Goal: Task Accomplishment & Management: Manage account settings

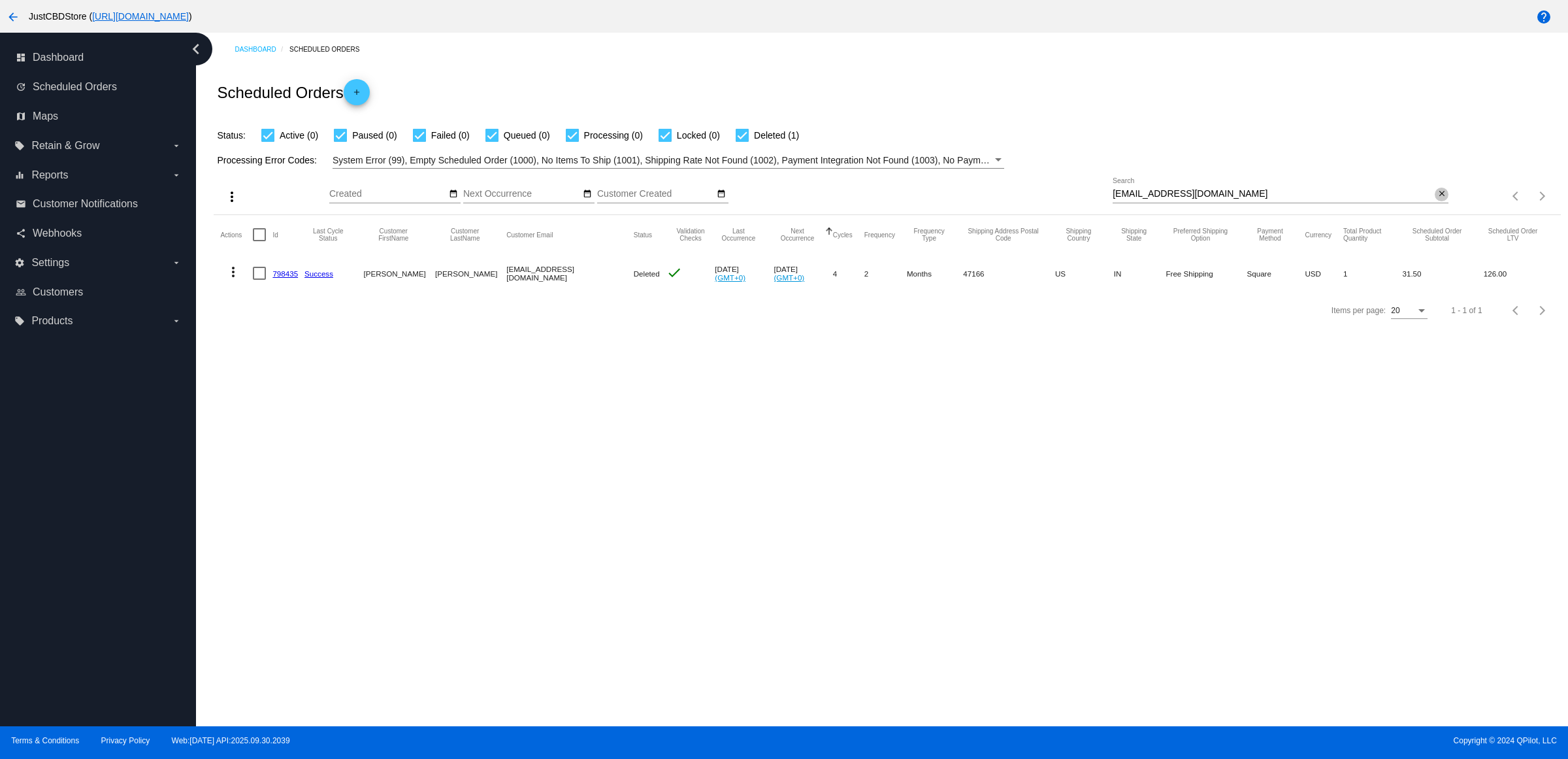
click at [1437, 200] on mat-icon "close" at bounding box center [1442, 194] width 9 height 11
click at [1436, 200] on input "Search" at bounding box center [1280, 194] width 336 height 11
paste input "[EMAIL_ADDRESS][DOMAIN_NAME]"
type input "[EMAIL_ADDRESS][DOMAIN_NAME]"
click at [289, 278] on link "616409" at bounding box center [285, 273] width 26 height 9
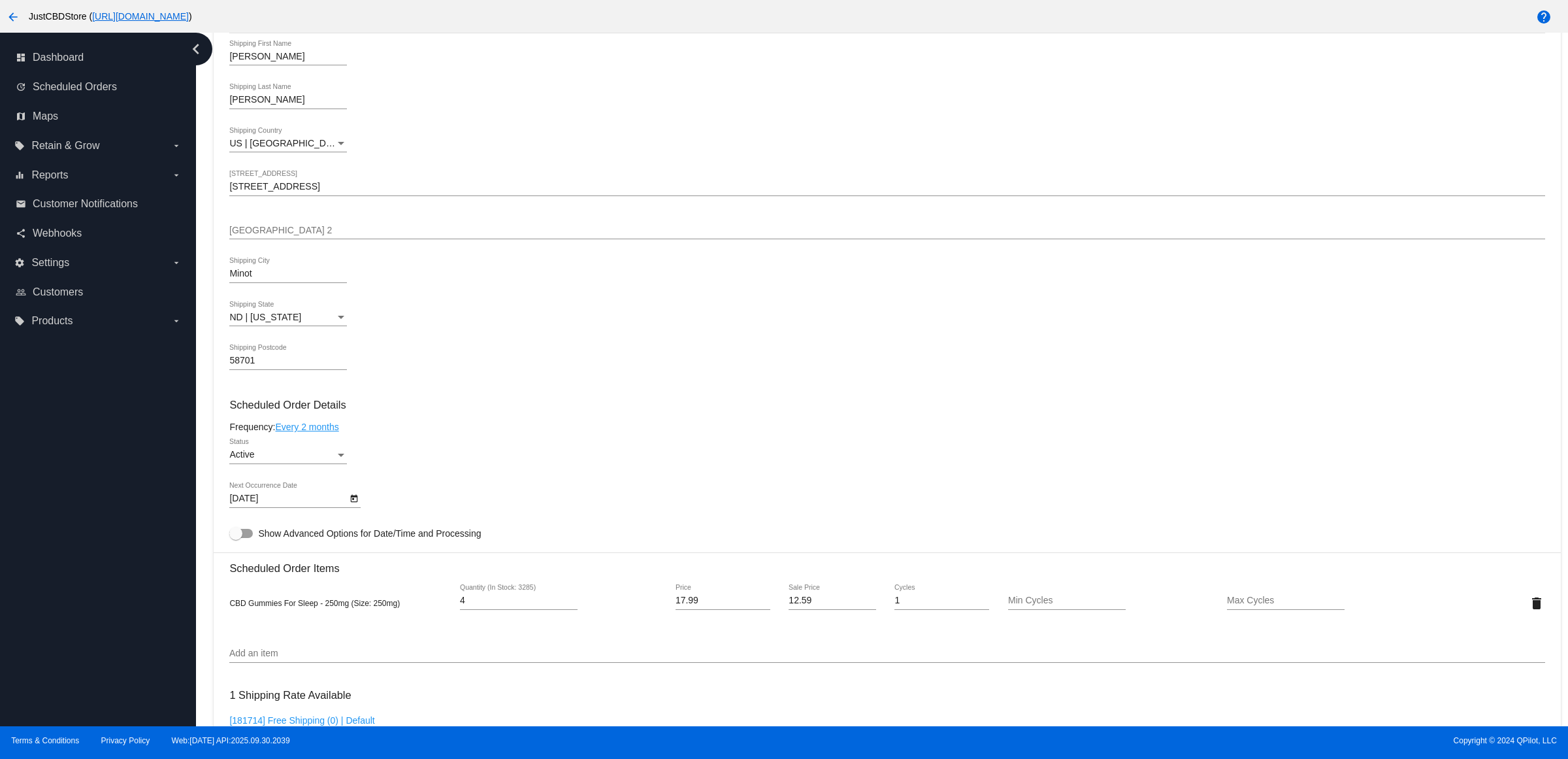
scroll to position [572, 0]
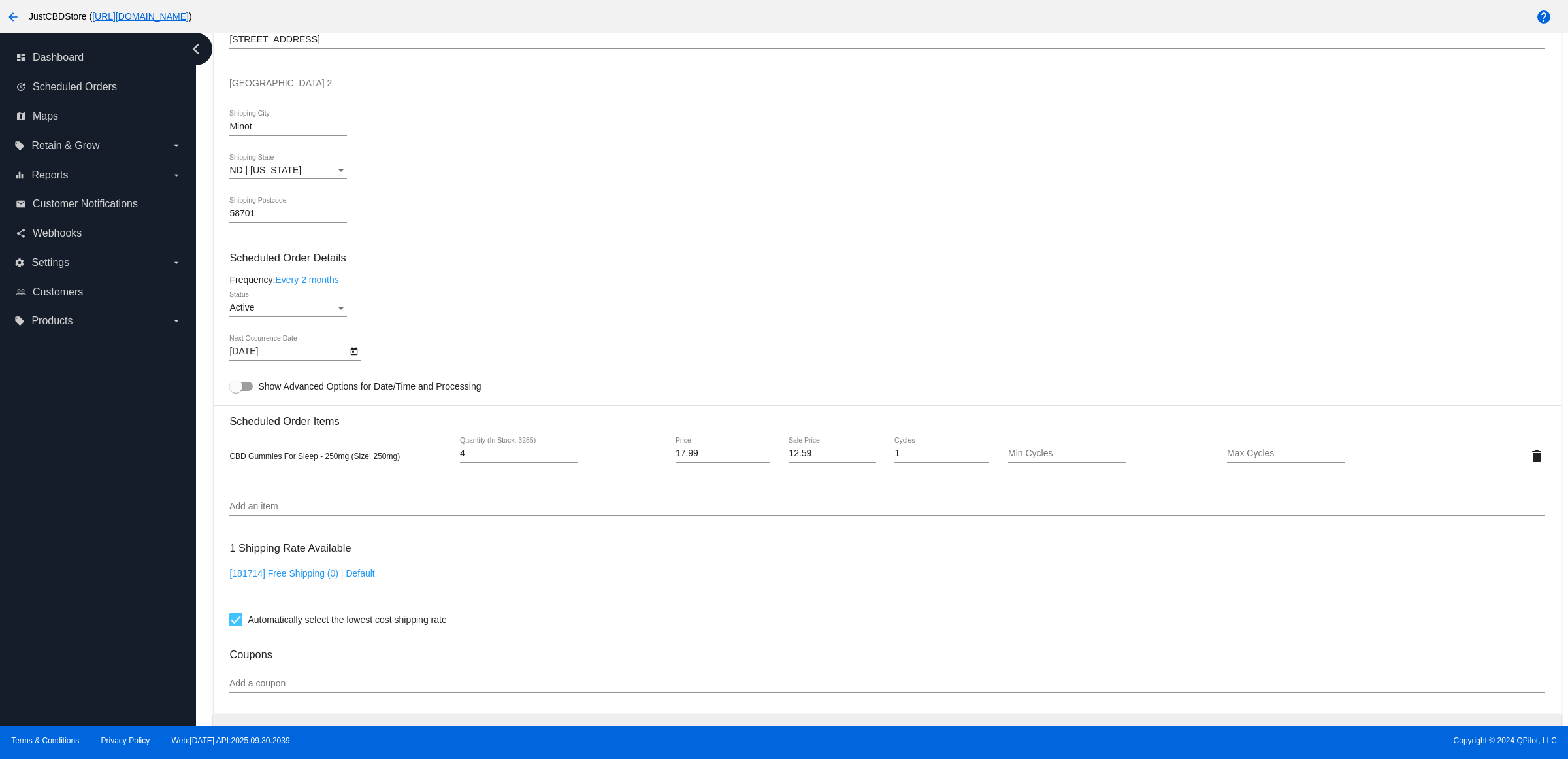
click at [479, 322] on div "Active Status" at bounding box center [887, 309] width 1315 height 37
click at [332, 285] on link "Every 2 months" at bounding box center [307, 280] width 63 height 11
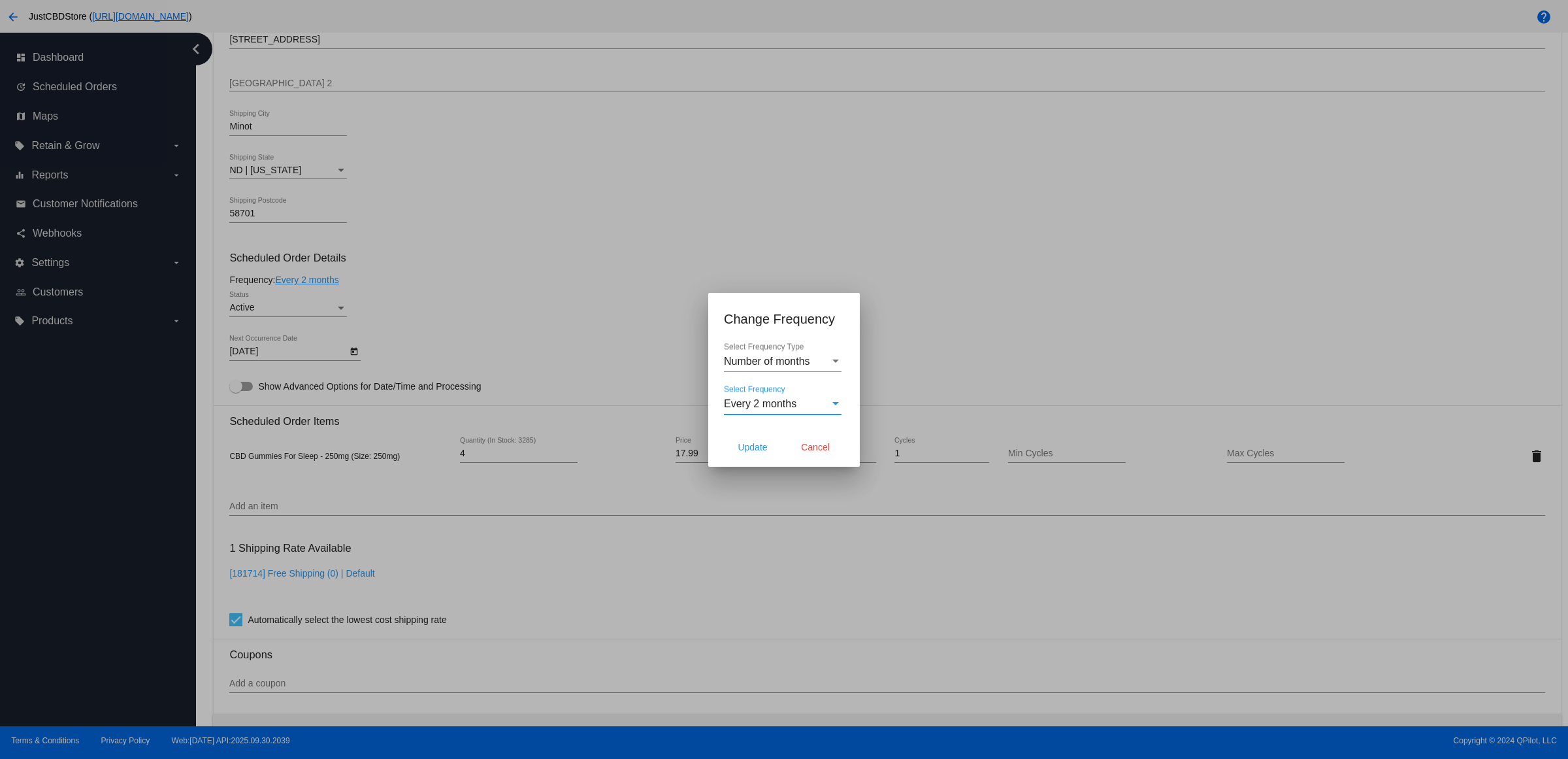
click at [822, 409] on div "Every 2 months" at bounding box center [776, 403] width 106 height 11
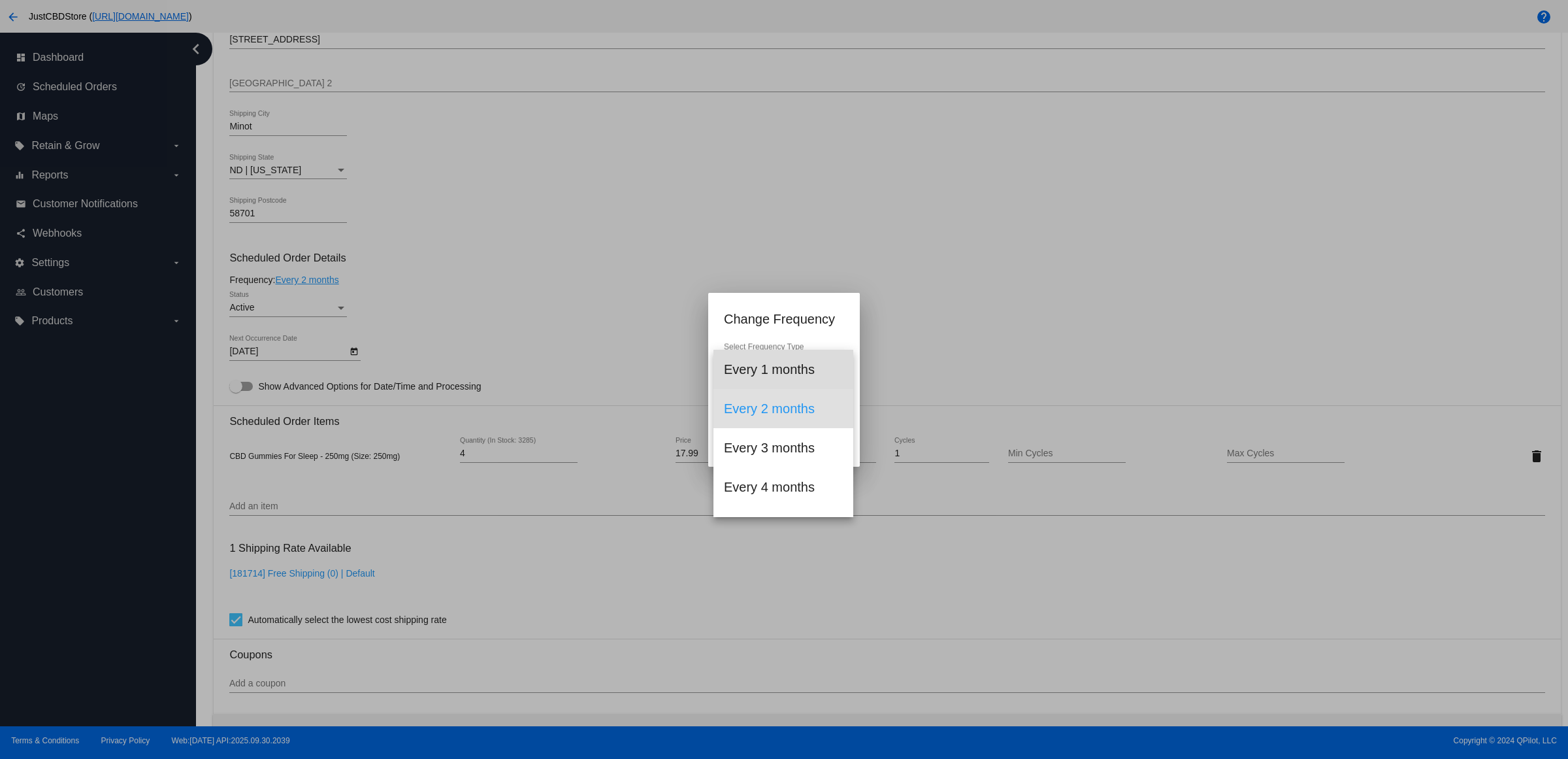
click at [805, 377] on span "Every 1 months" at bounding box center [783, 369] width 119 height 39
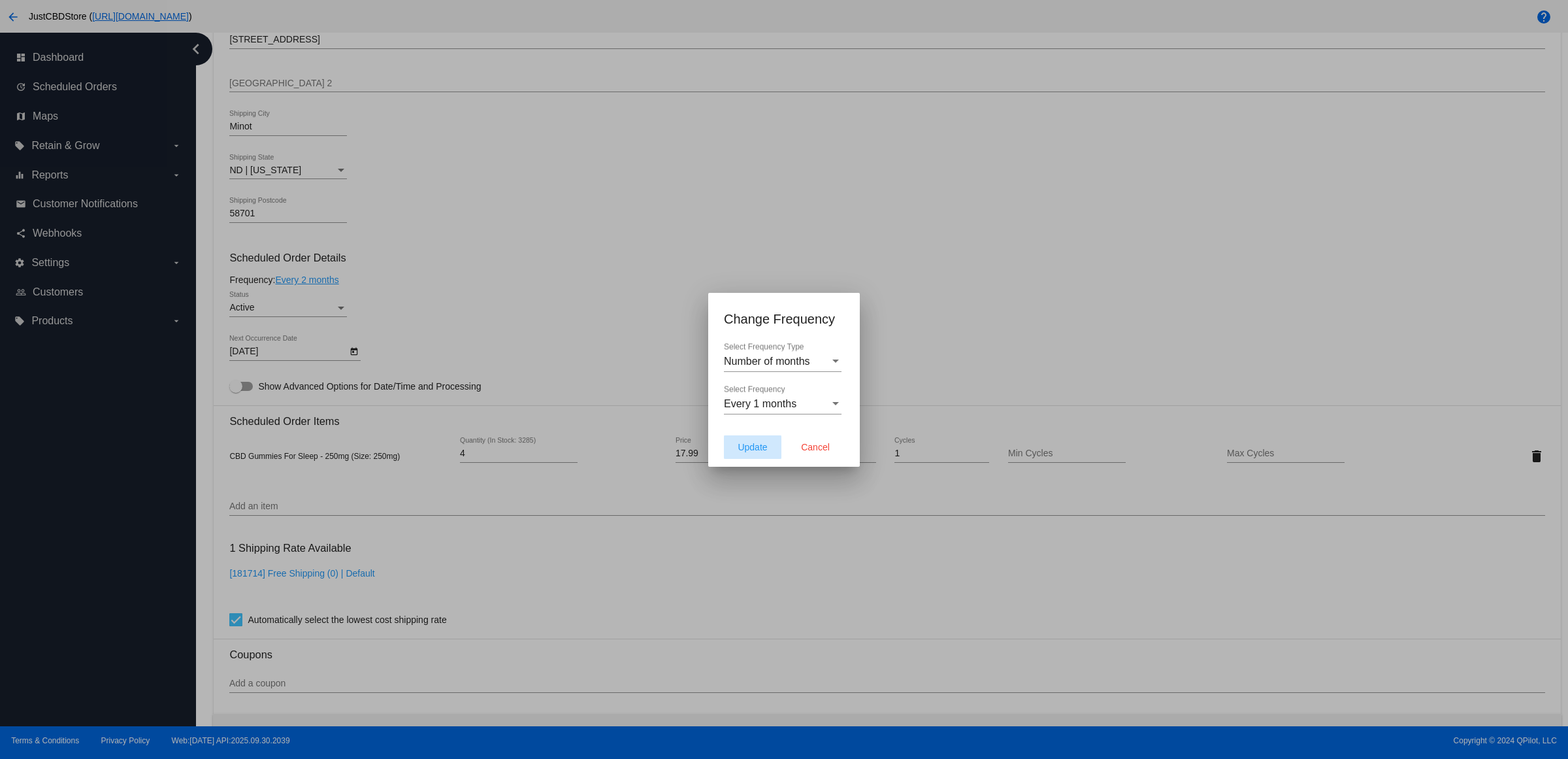
click at [746, 448] on button "Update" at bounding box center [752, 447] width 57 height 24
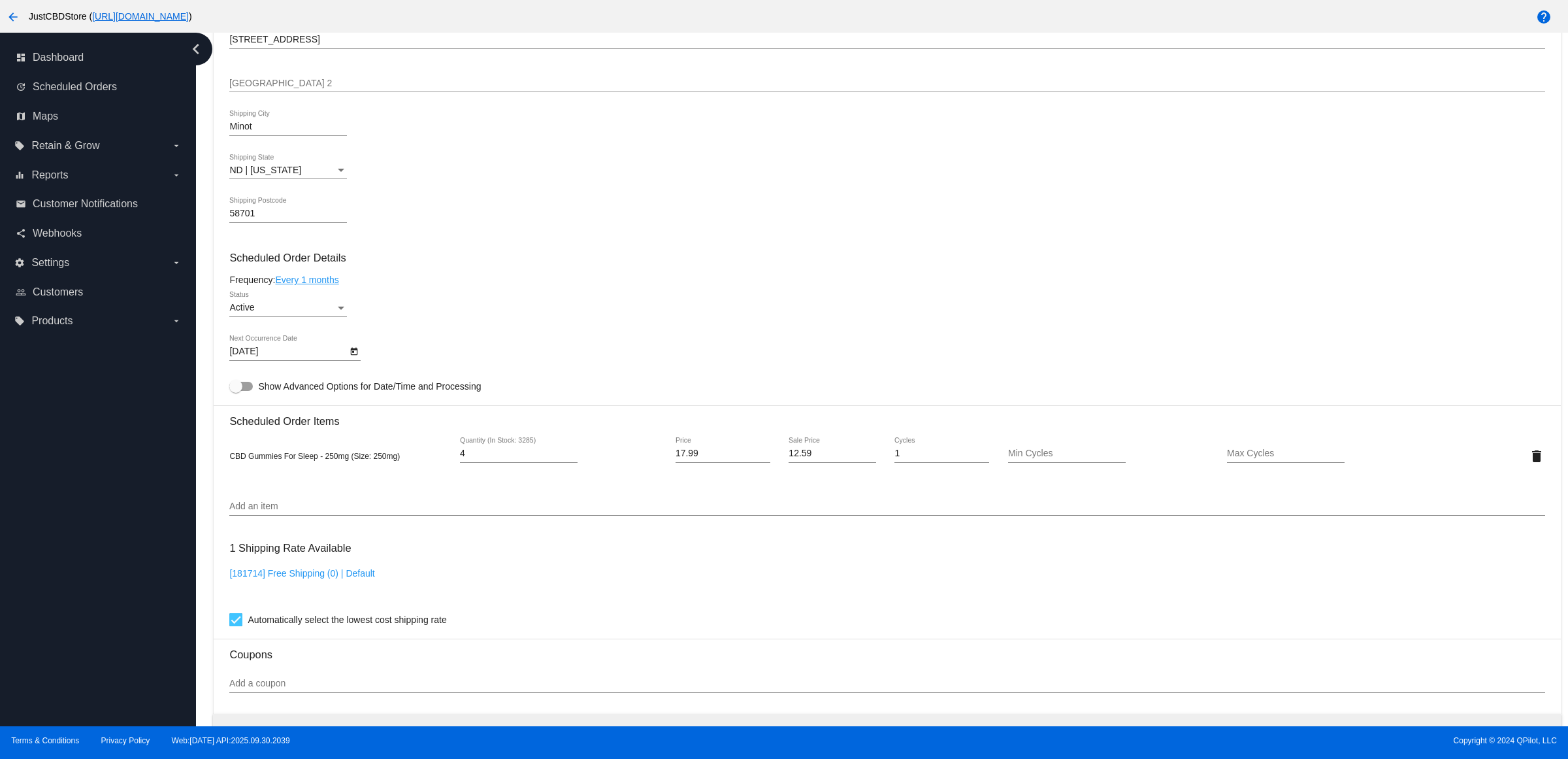
type input "11/5/2025"
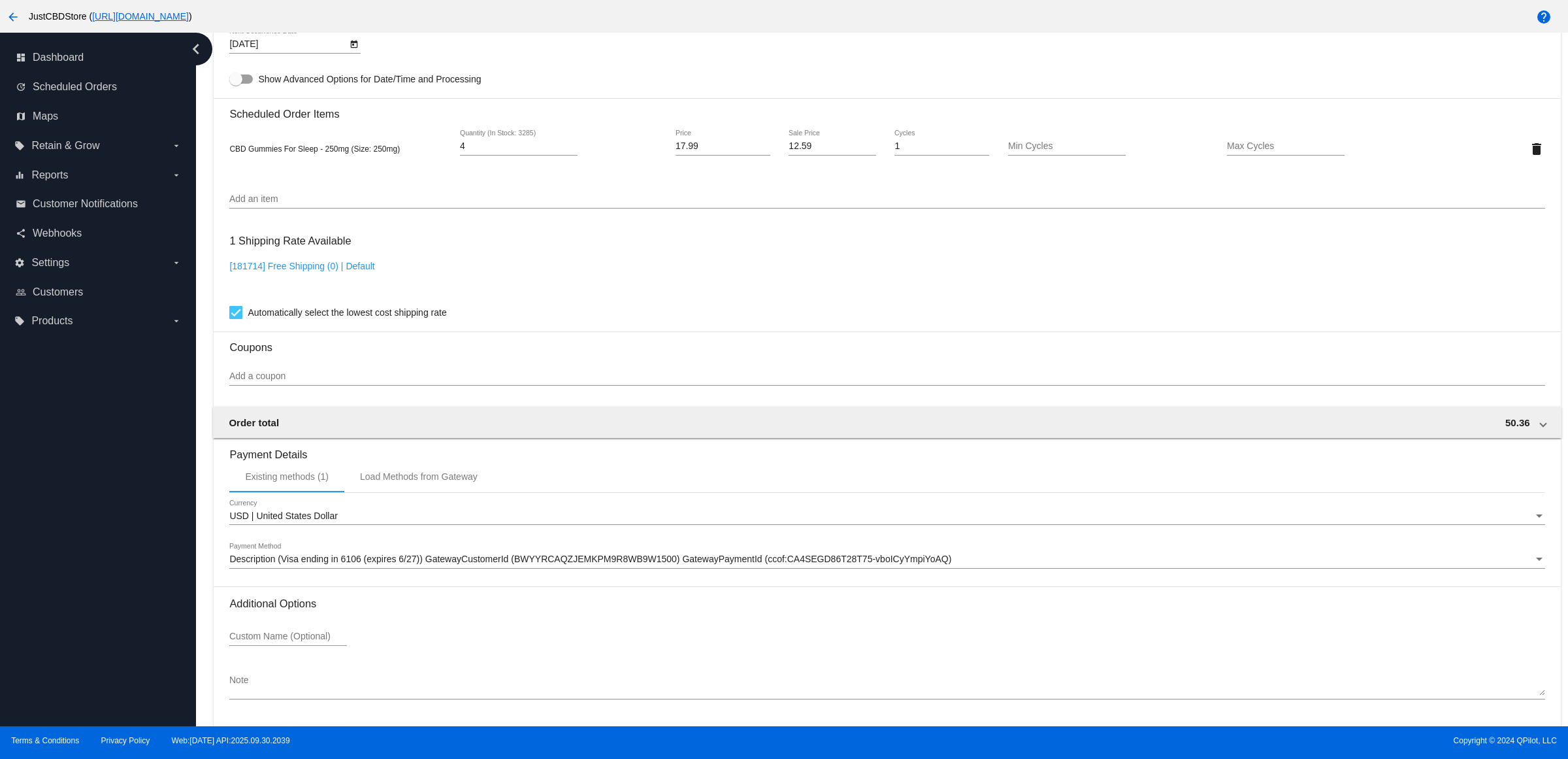
scroll to position [939, 0]
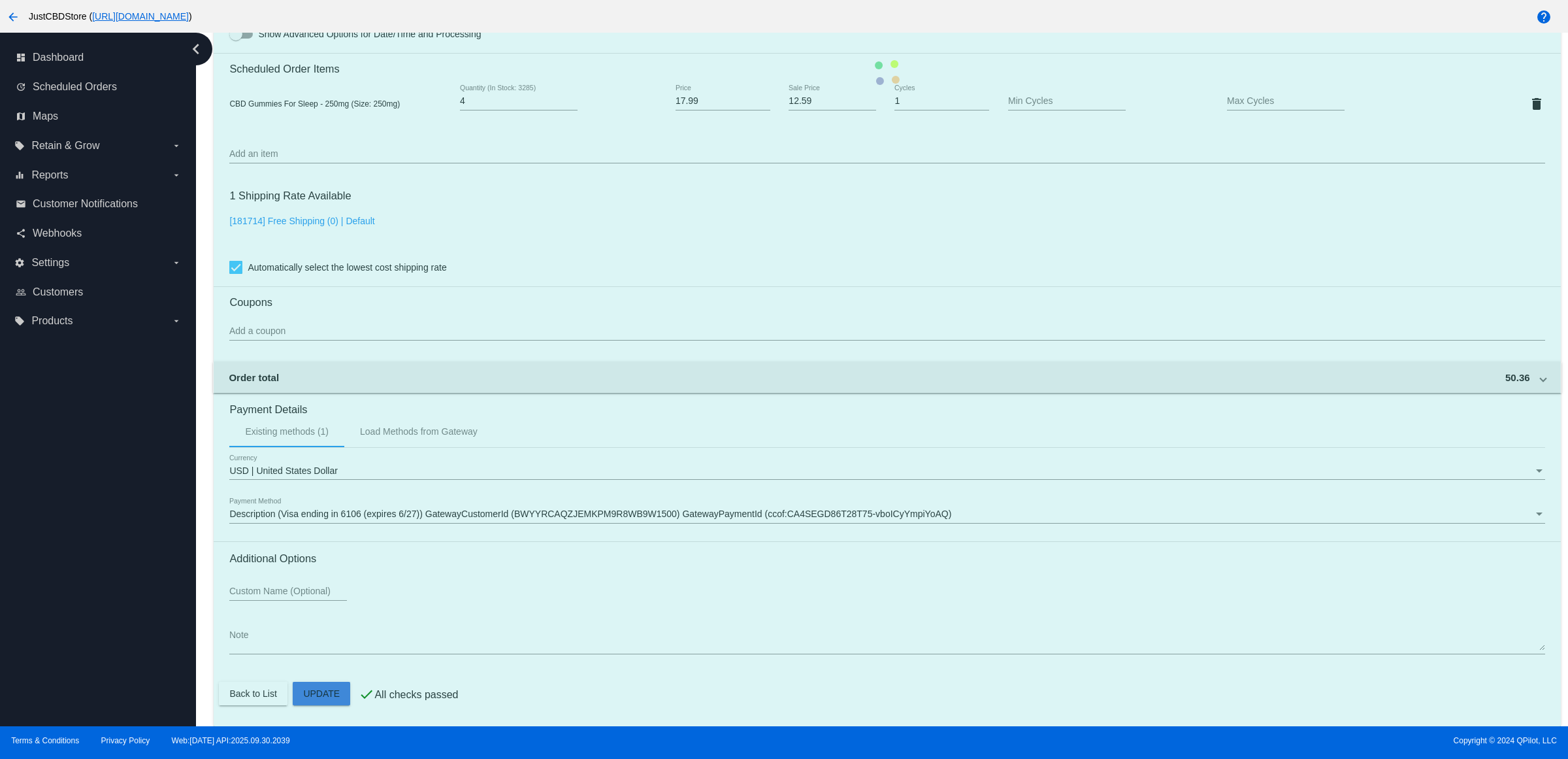
click at [321, 690] on mat-card "Customer 3960321: Cathie Sphar cathiesphar@yahoo.com Customer Shipping Enter Sh…" at bounding box center [887, 72] width 1346 height 1307
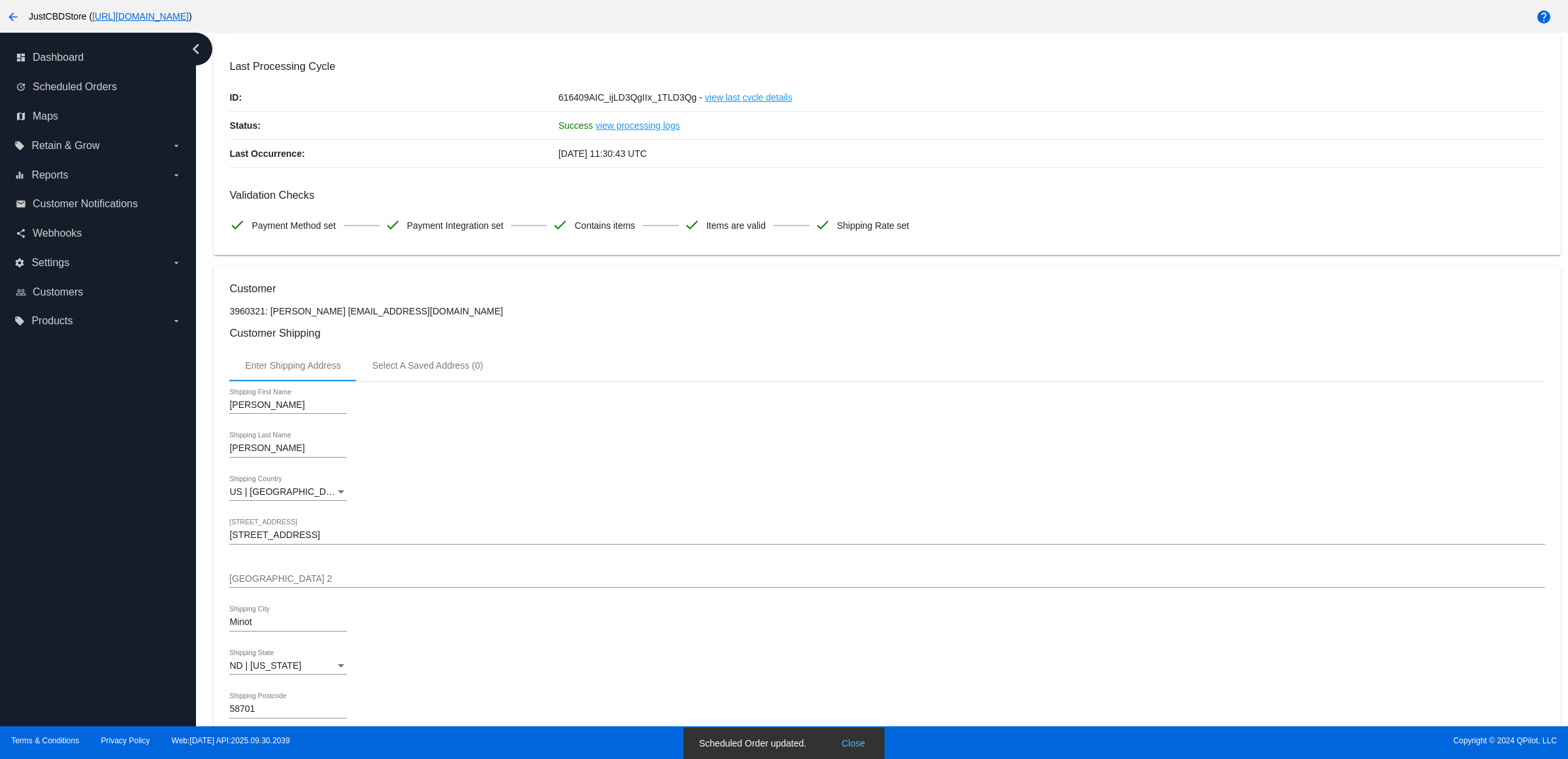
scroll to position [0, 0]
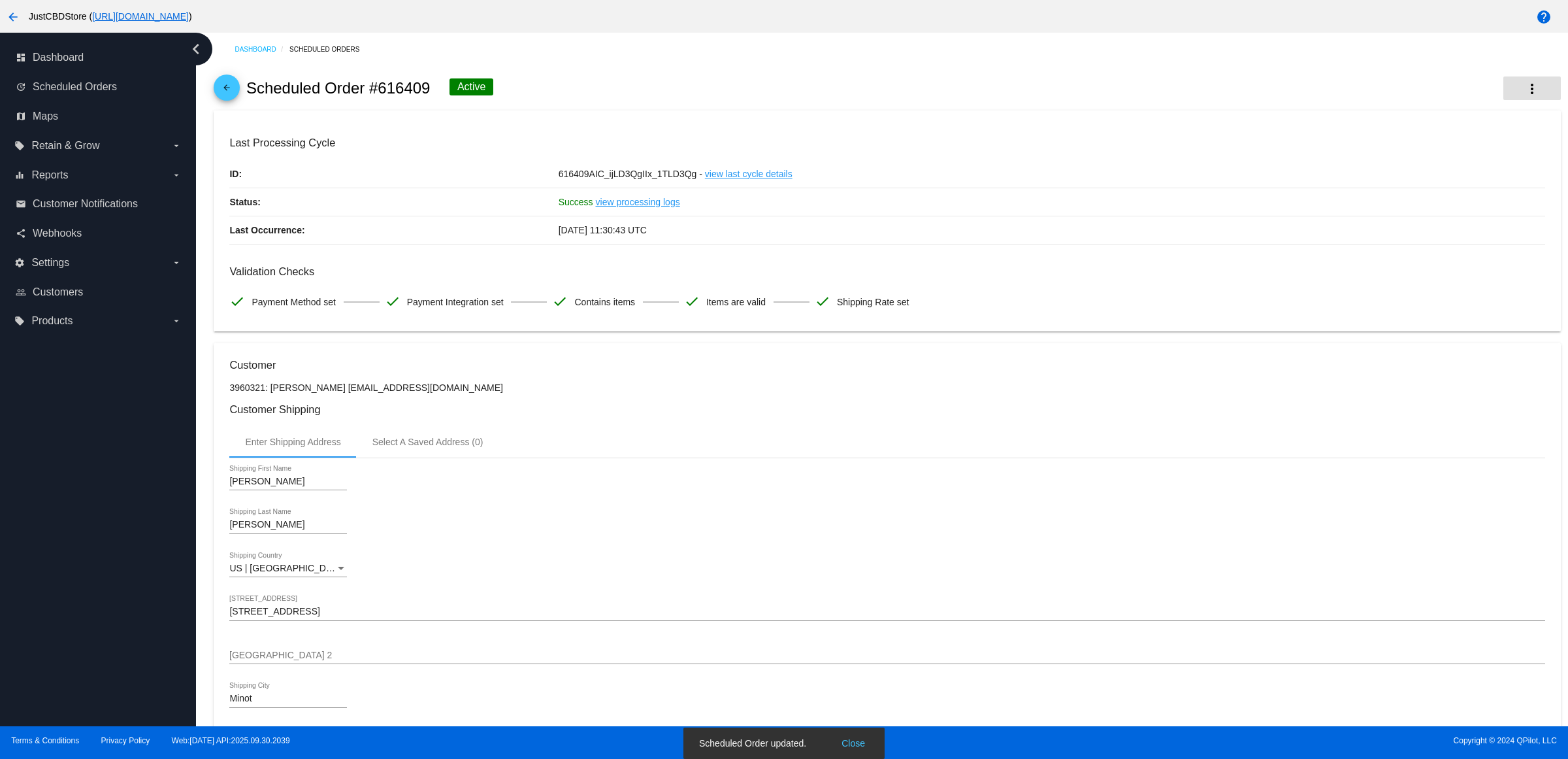
click at [1524, 96] on mat-icon "more_vert" at bounding box center [1532, 88] width 15 height 16
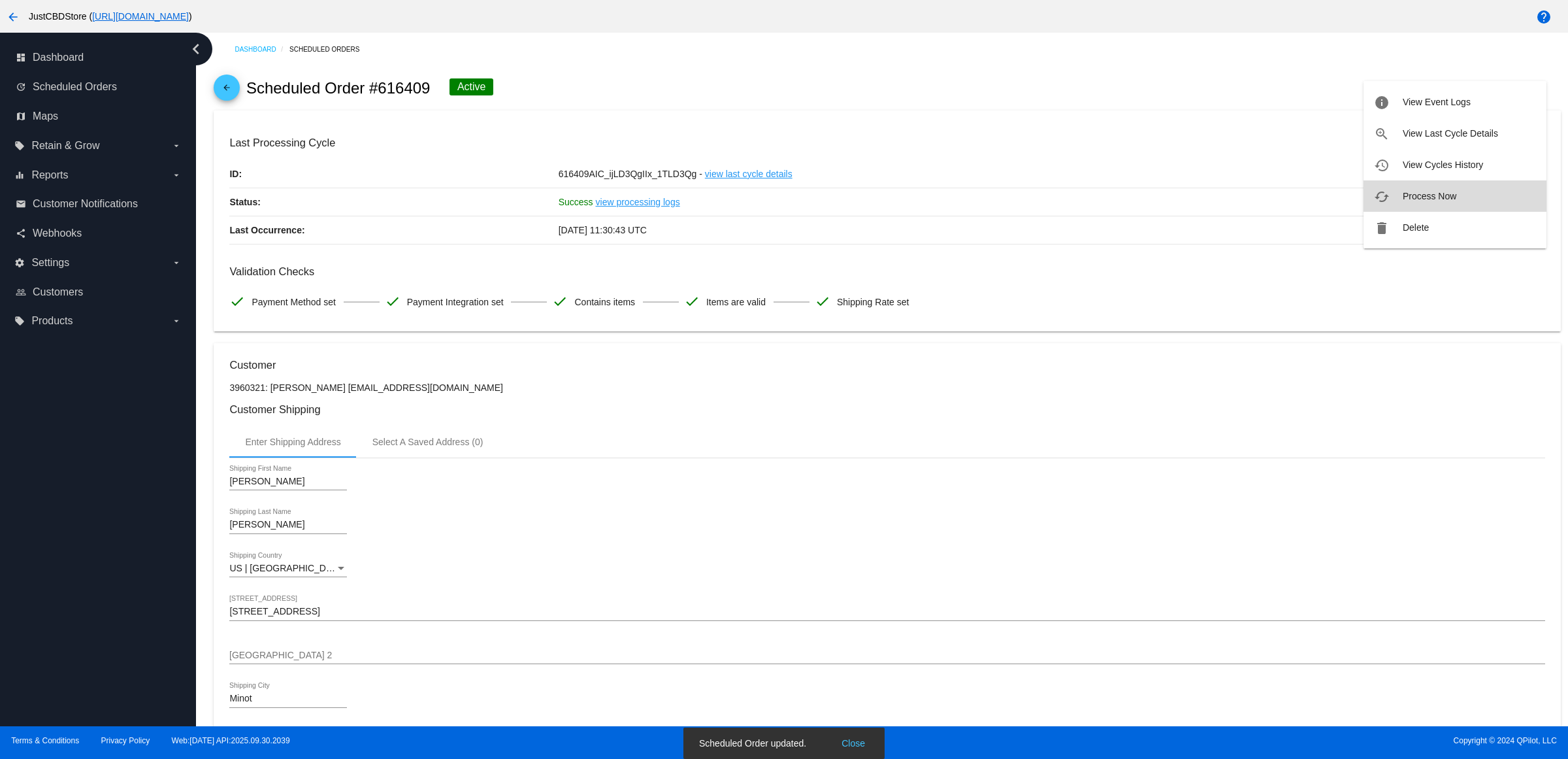
click at [1445, 196] on span "Process Now" at bounding box center [1430, 196] width 54 height 11
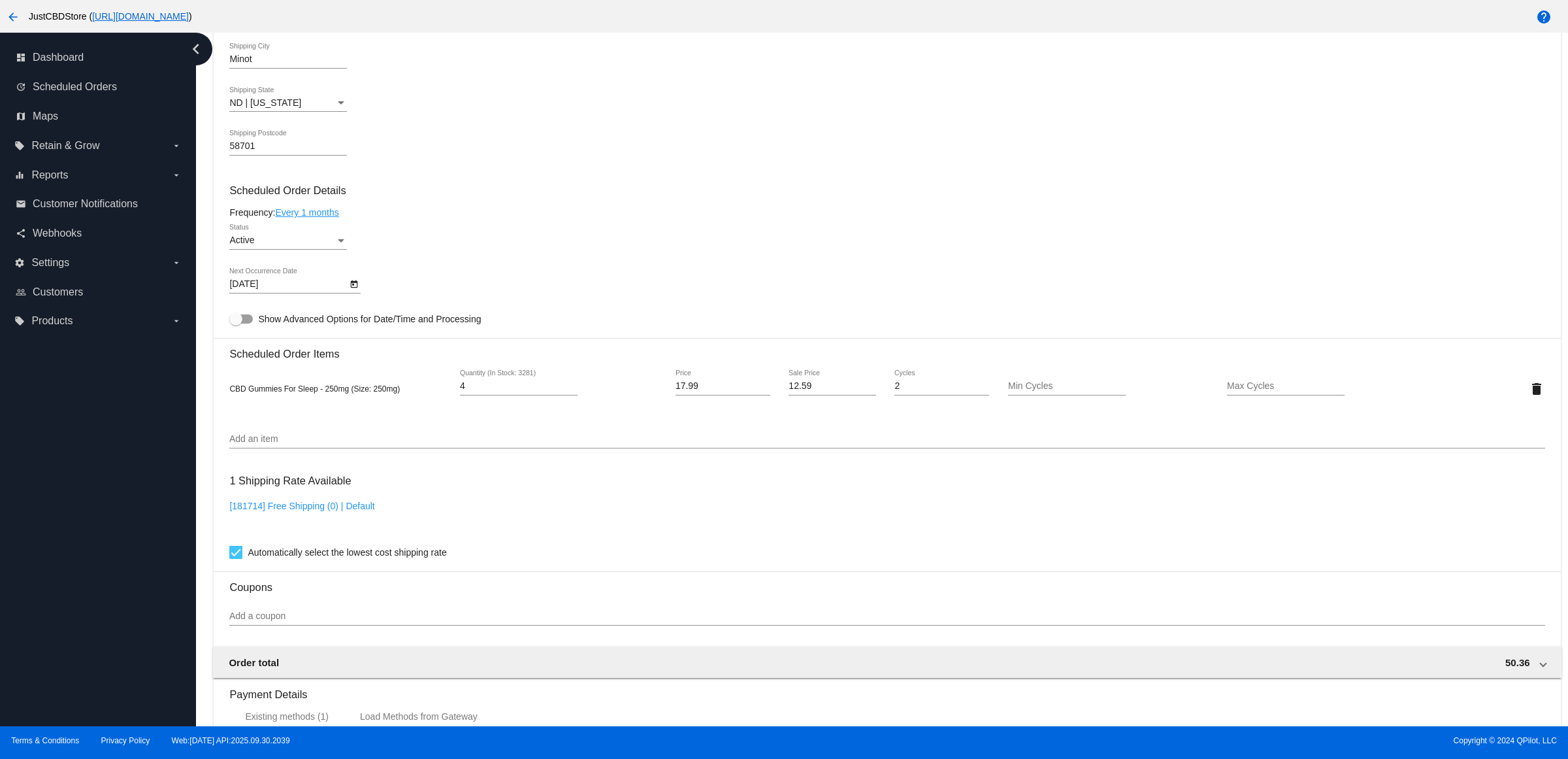
scroll to position [776, 0]
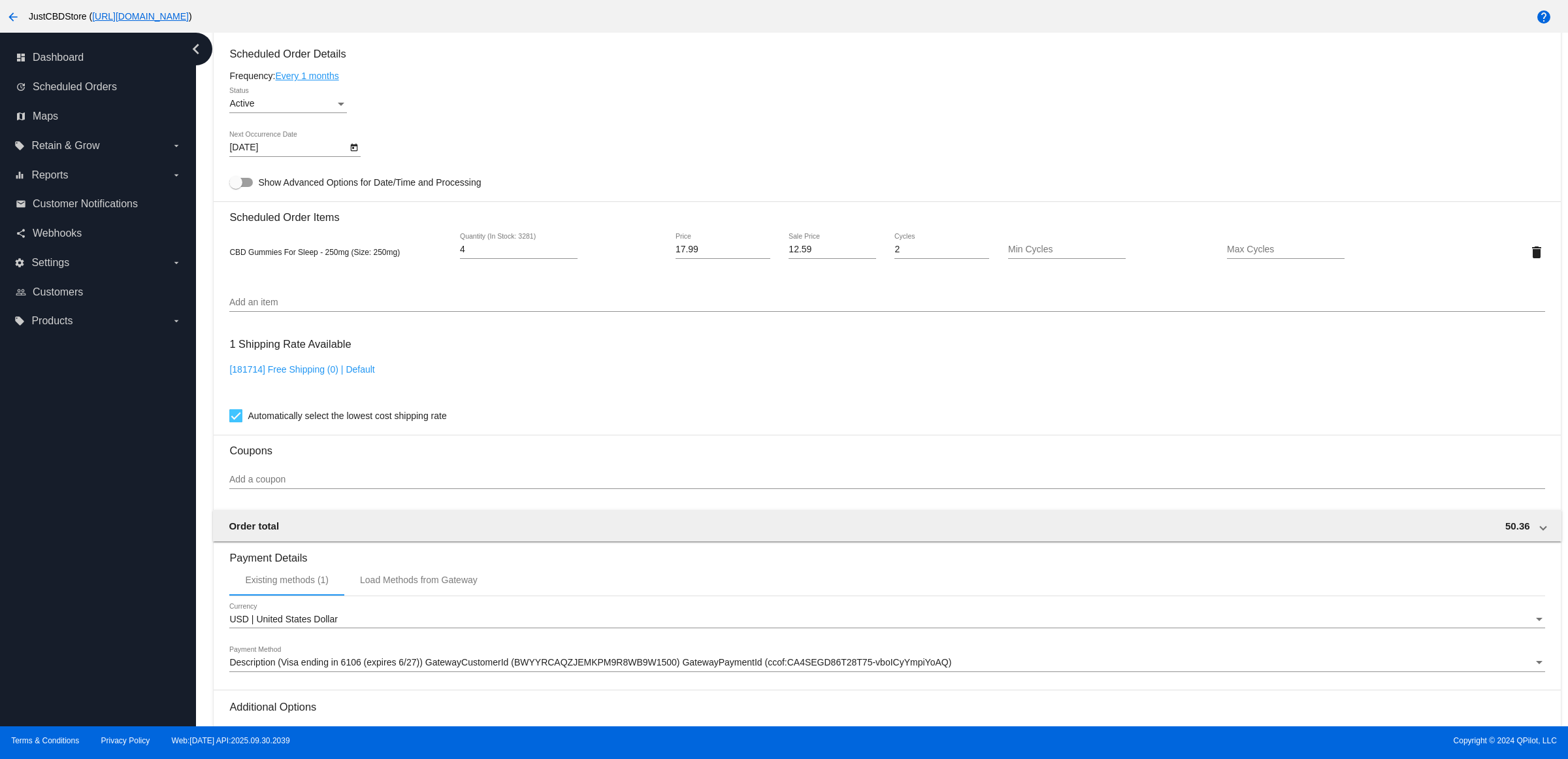
click at [358, 152] on icon "Open calendar" at bounding box center [354, 148] width 7 height 8
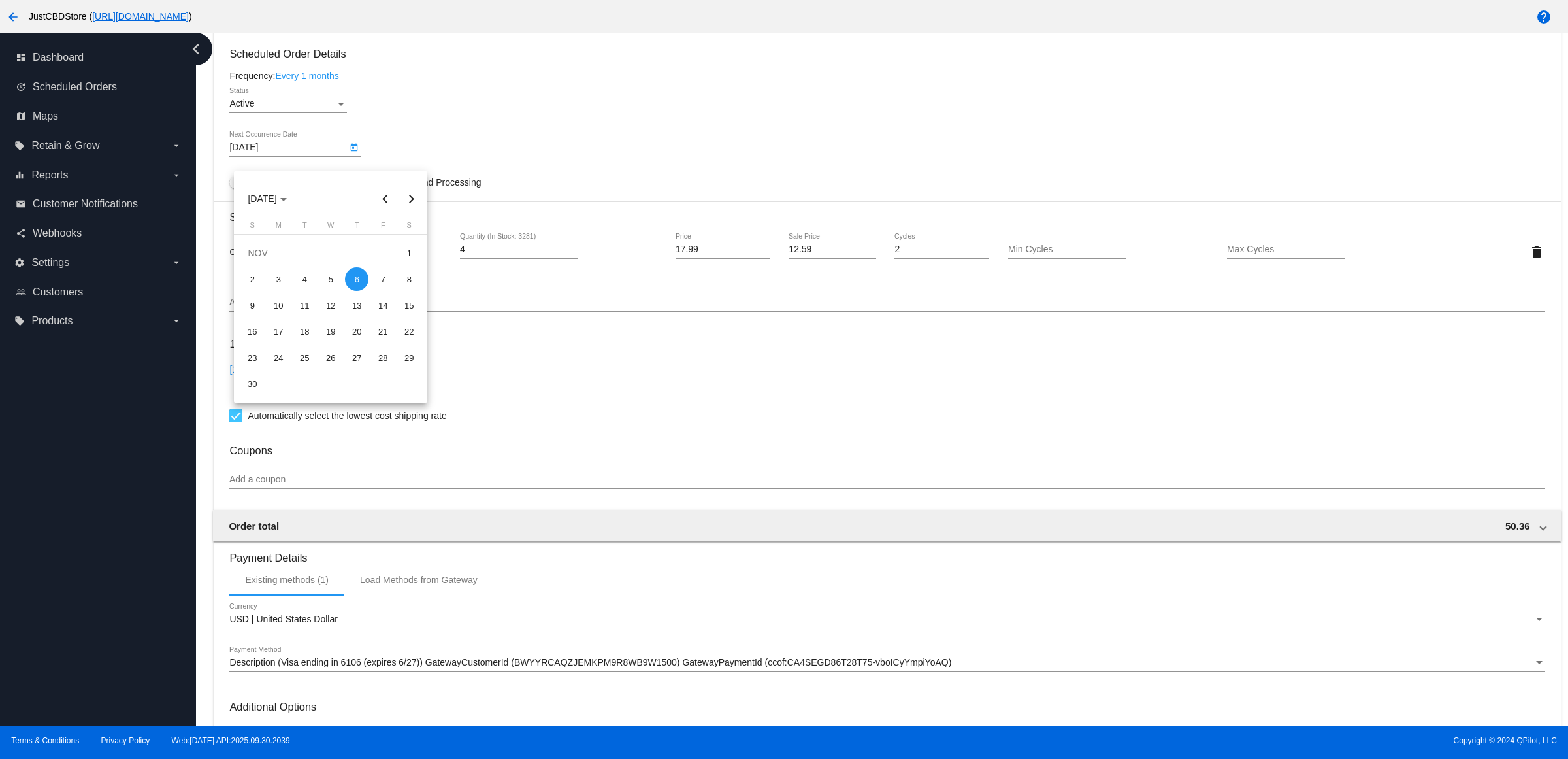
click at [475, 121] on div at bounding box center [784, 380] width 1568 height 759
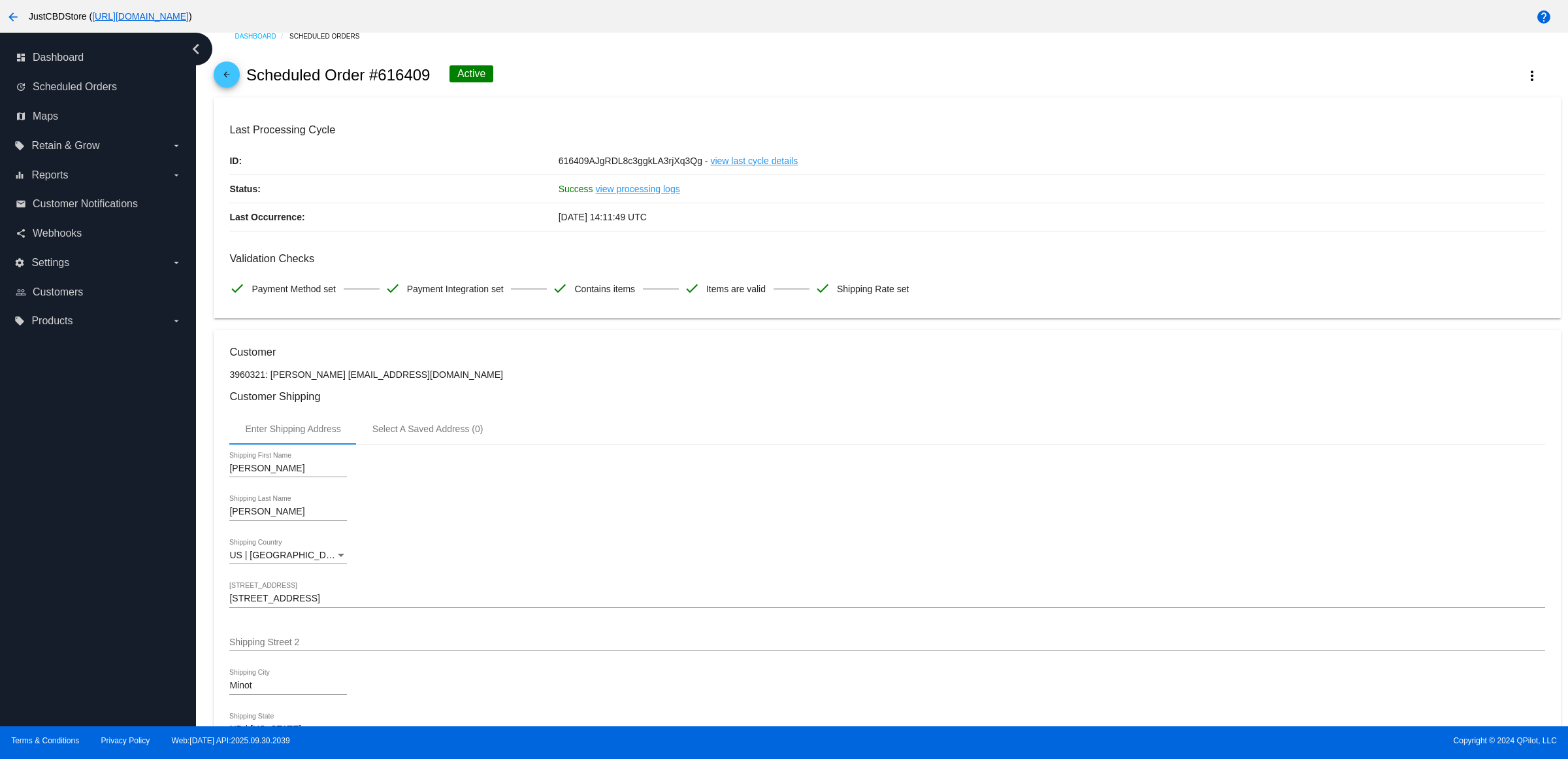
scroll to position [0, 0]
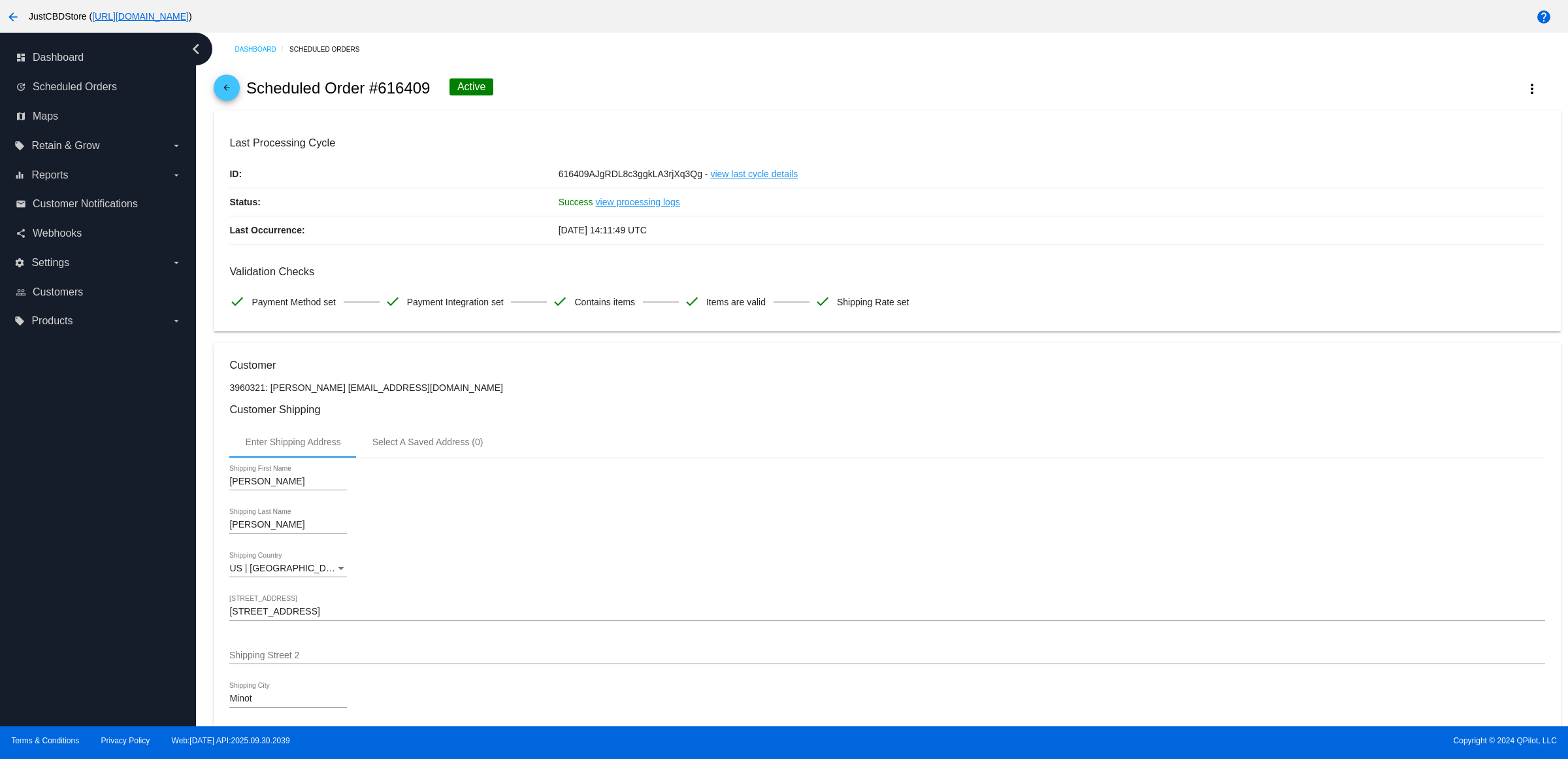
click at [229, 92] on mat-icon "arrow_back" at bounding box center [226, 90] width 15 height 16
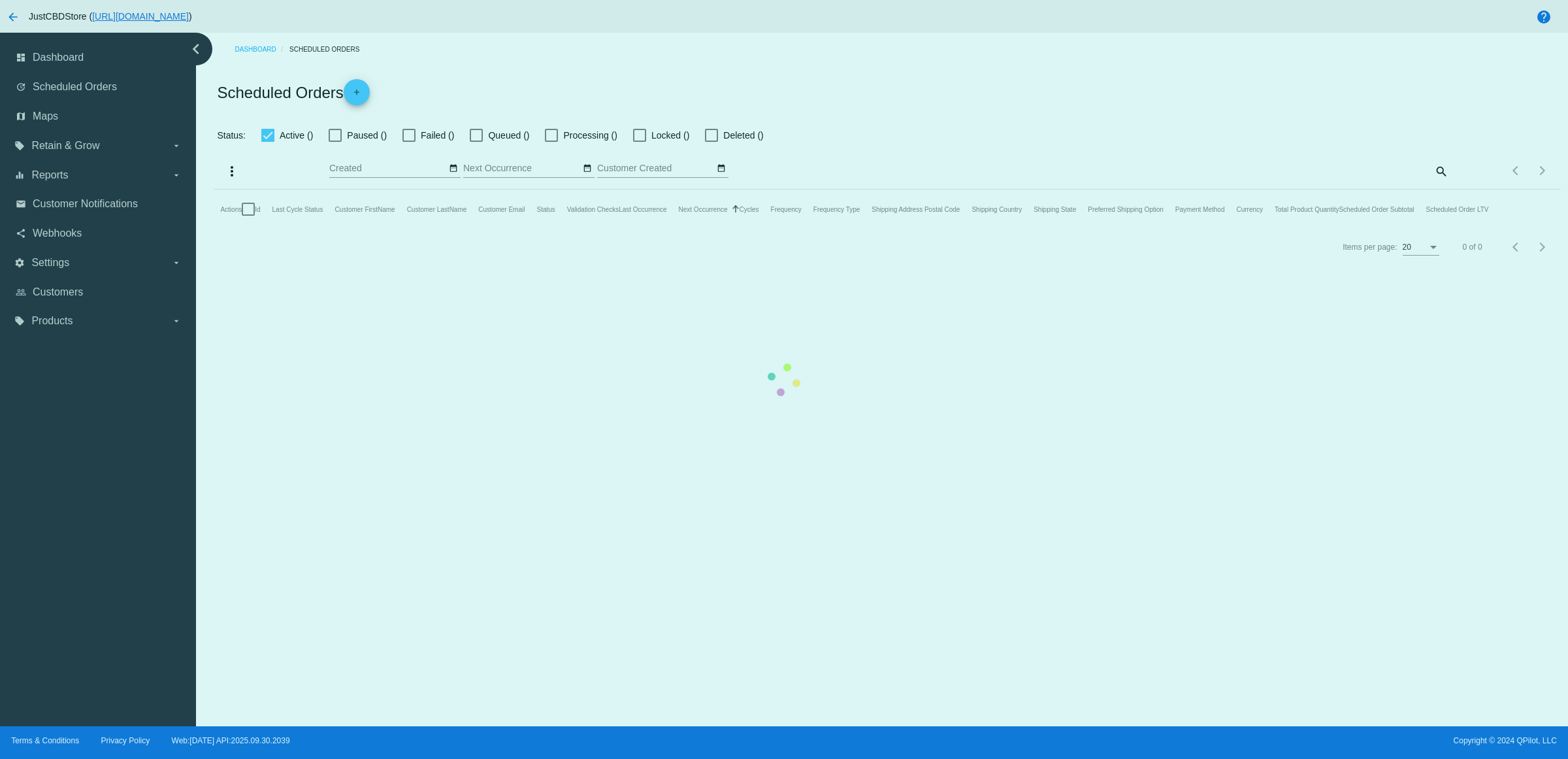
checkbox input "true"
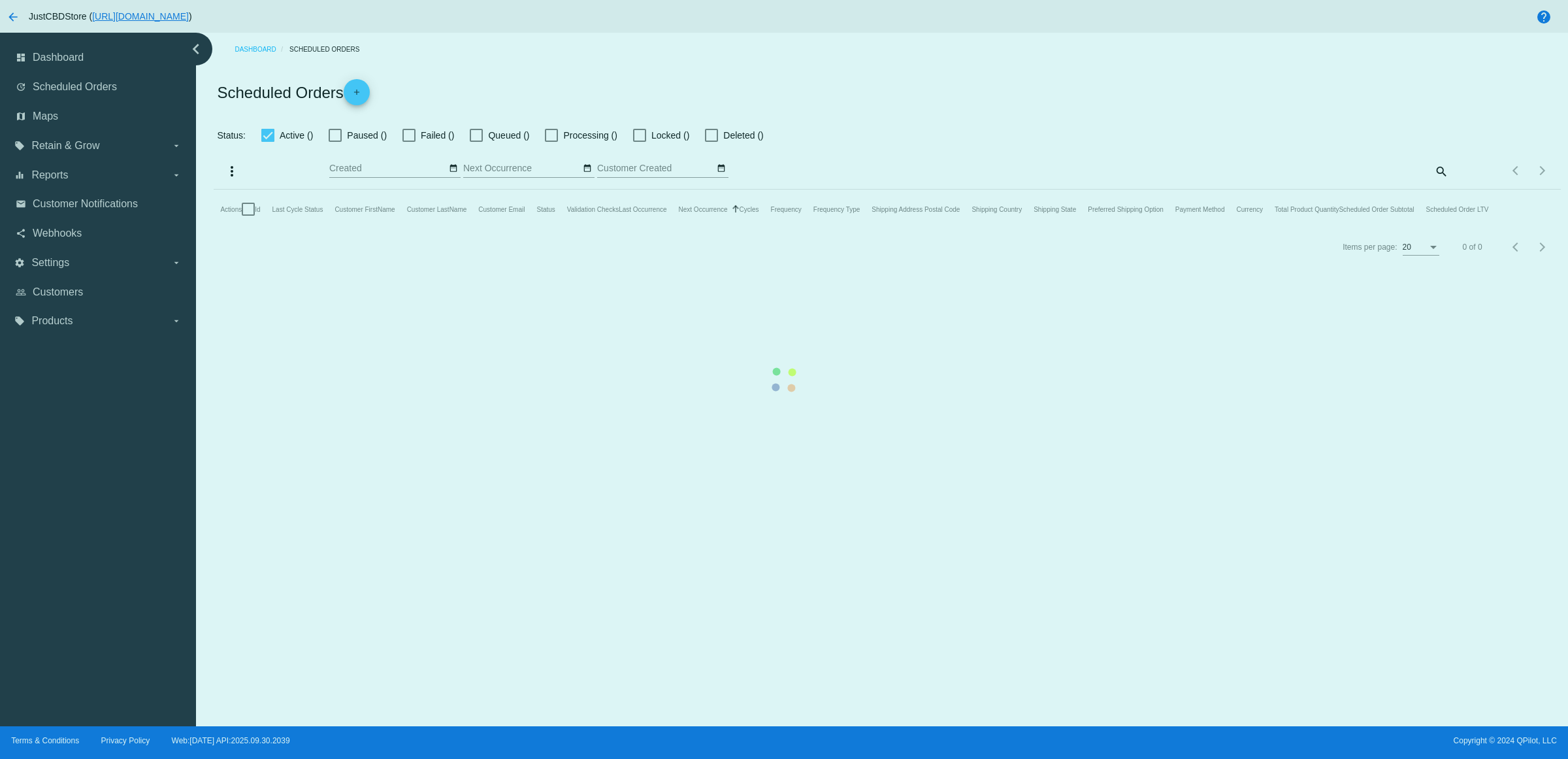
checkbox input "true"
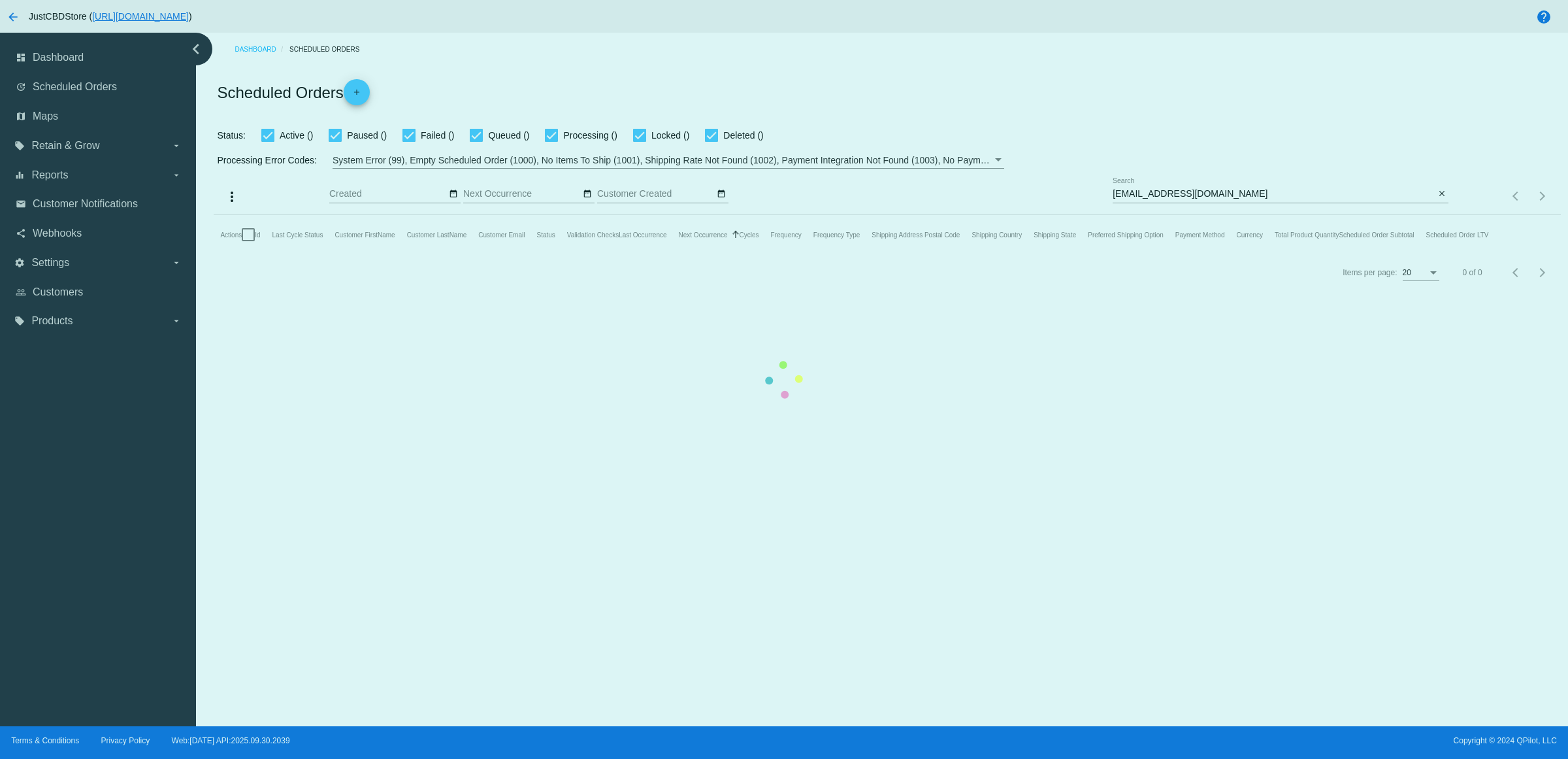
click at [1438, 215] on mat-table "Actions Id Last Cycle Status Customer FirstName Customer LastName Customer Emai…" at bounding box center [887, 235] width 1346 height 39
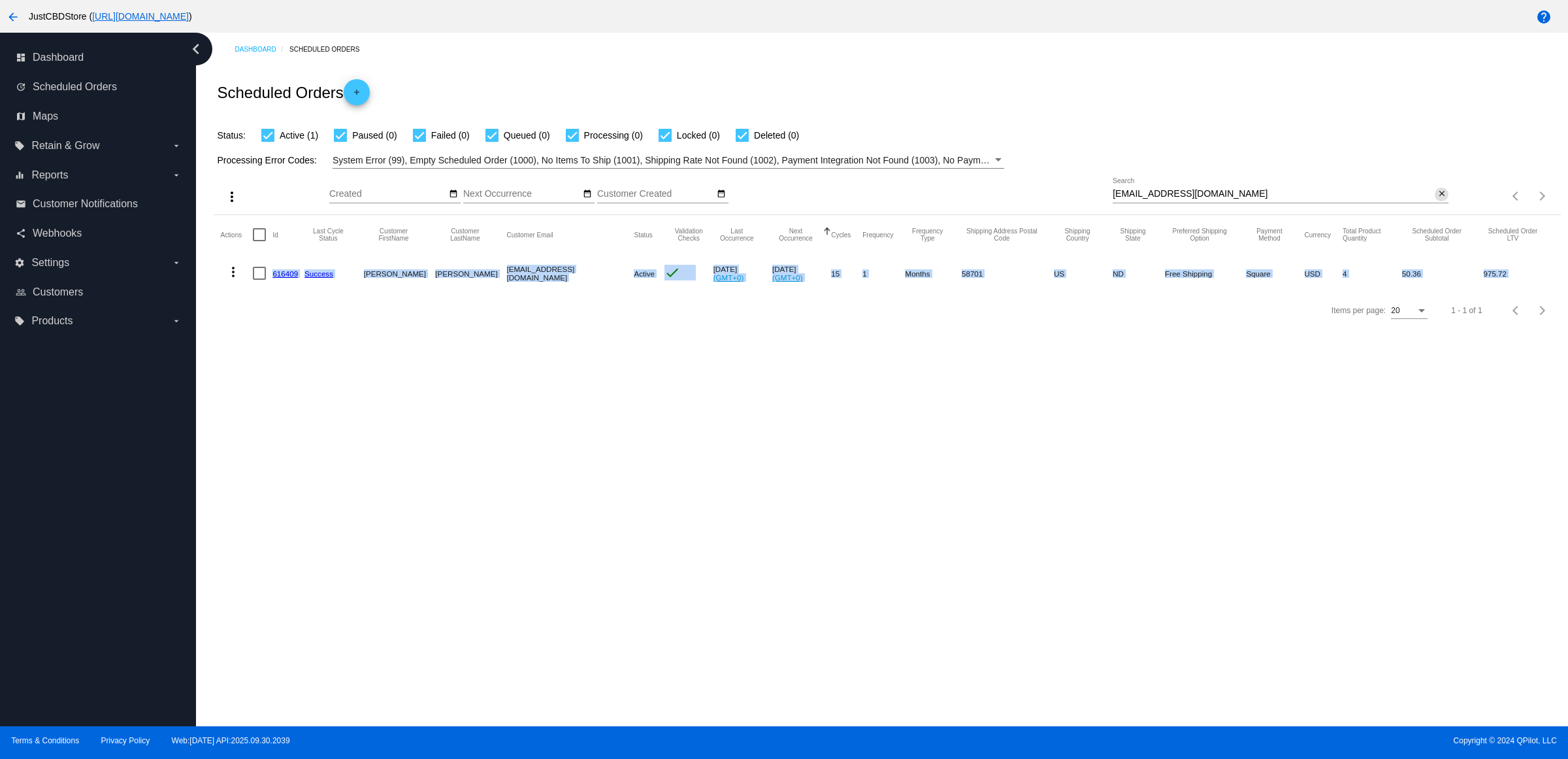
click at [1437, 200] on mat-icon "close" at bounding box center [1442, 194] width 9 height 11
click at [1435, 206] on mat-icon "search" at bounding box center [1440, 196] width 15 height 20
type input "[EMAIL_ADDRESS][DOMAIN_NAME]"
click at [235, 280] on mat-icon "more_vert" at bounding box center [232, 272] width 15 height 16
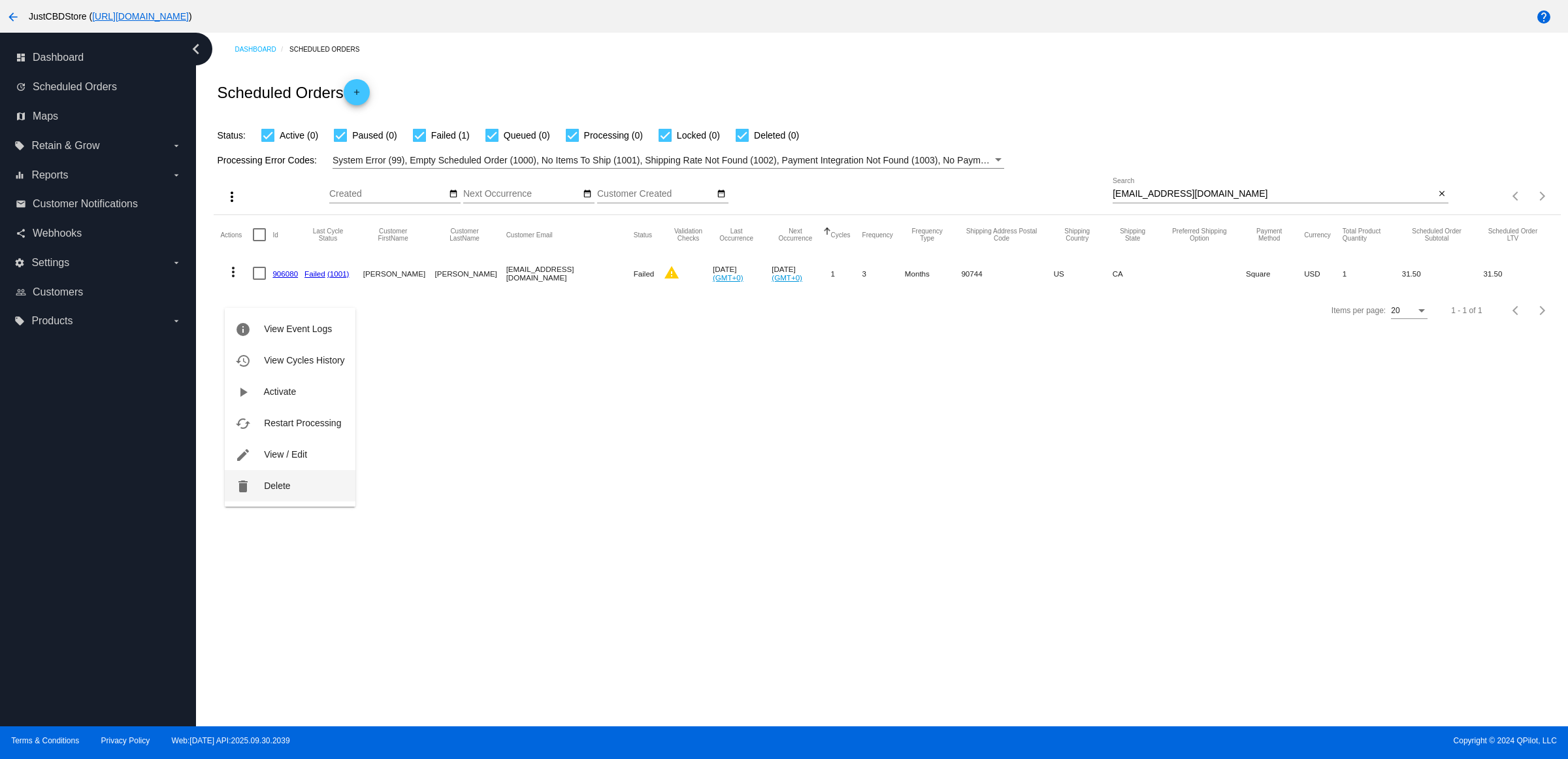
click at [311, 485] on button "delete Delete" at bounding box center [290, 485] width 130 height 32
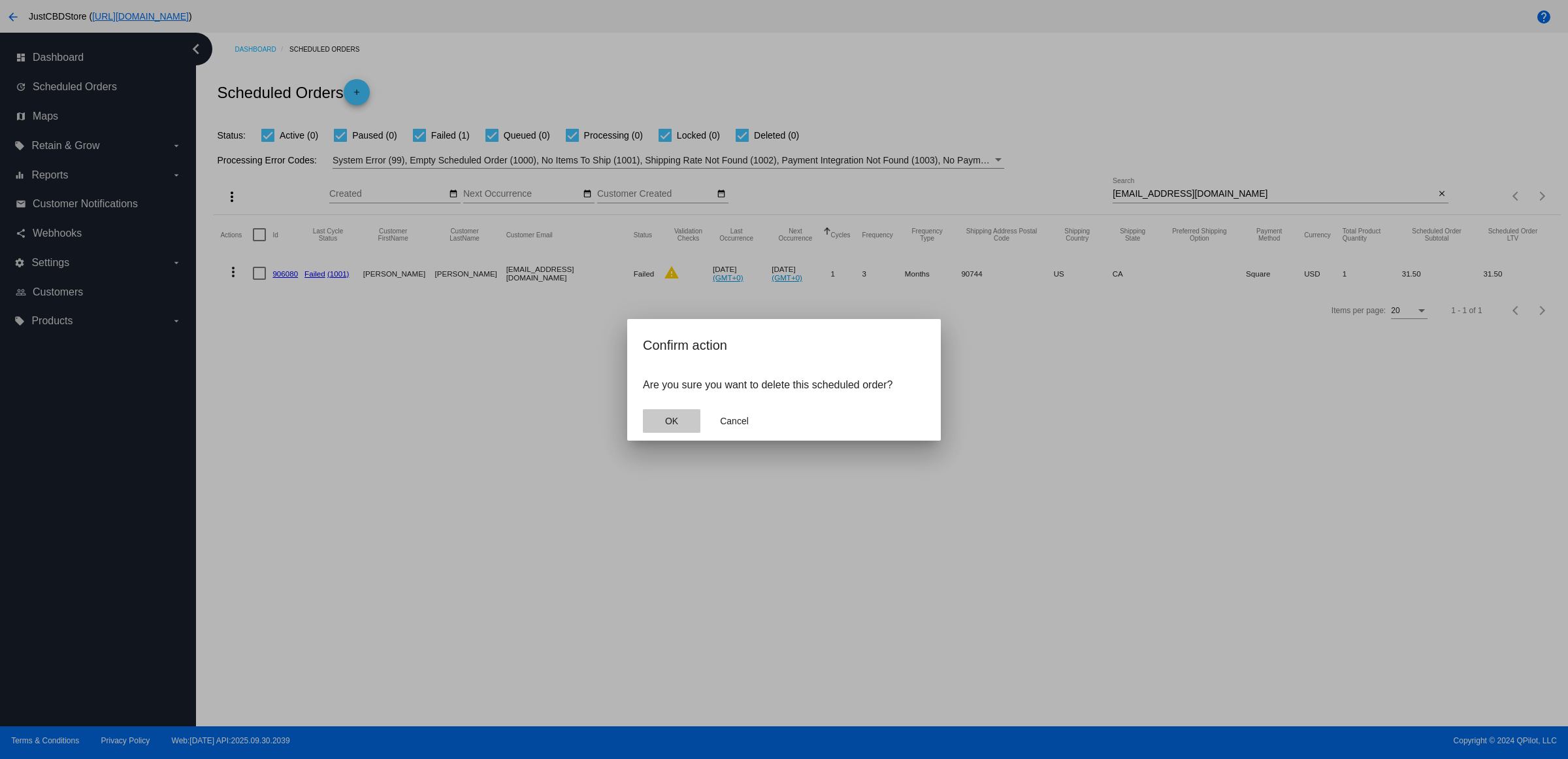
click at [694, 433] on button "OK" at bounding box center [671, 421] width 57 height 24
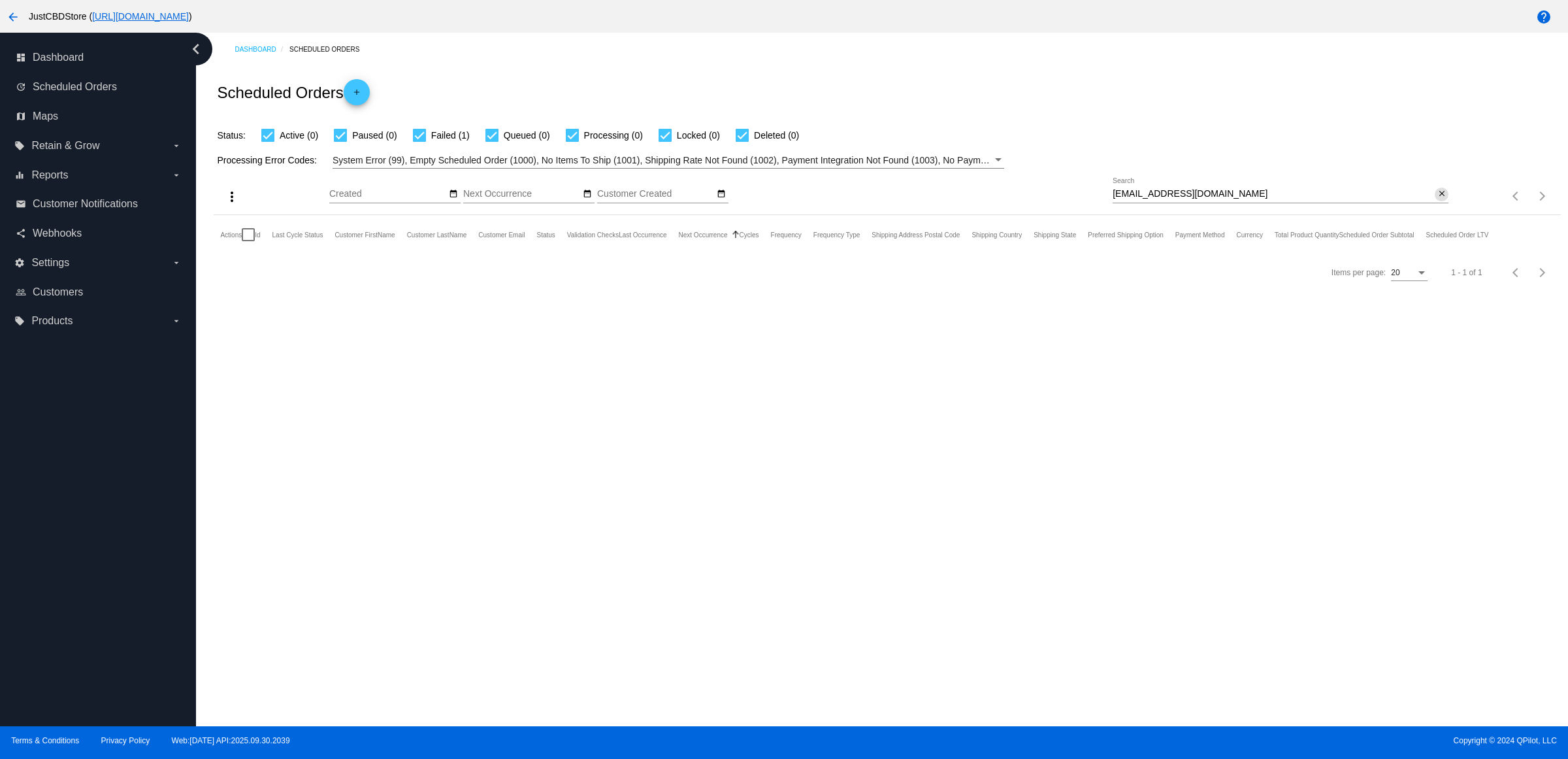
click at [1437, 200] on mat-icon "close" at bounding box center [1442, 194] width 9 height 11
click at [1435, 200] on input "Search" at bounding box center [1280, 194] width 336 height 11
paste input "[PERSON_NAME][EMAIL_ADDRESS][PERSON_NAME][DOMAIN_NAME]"
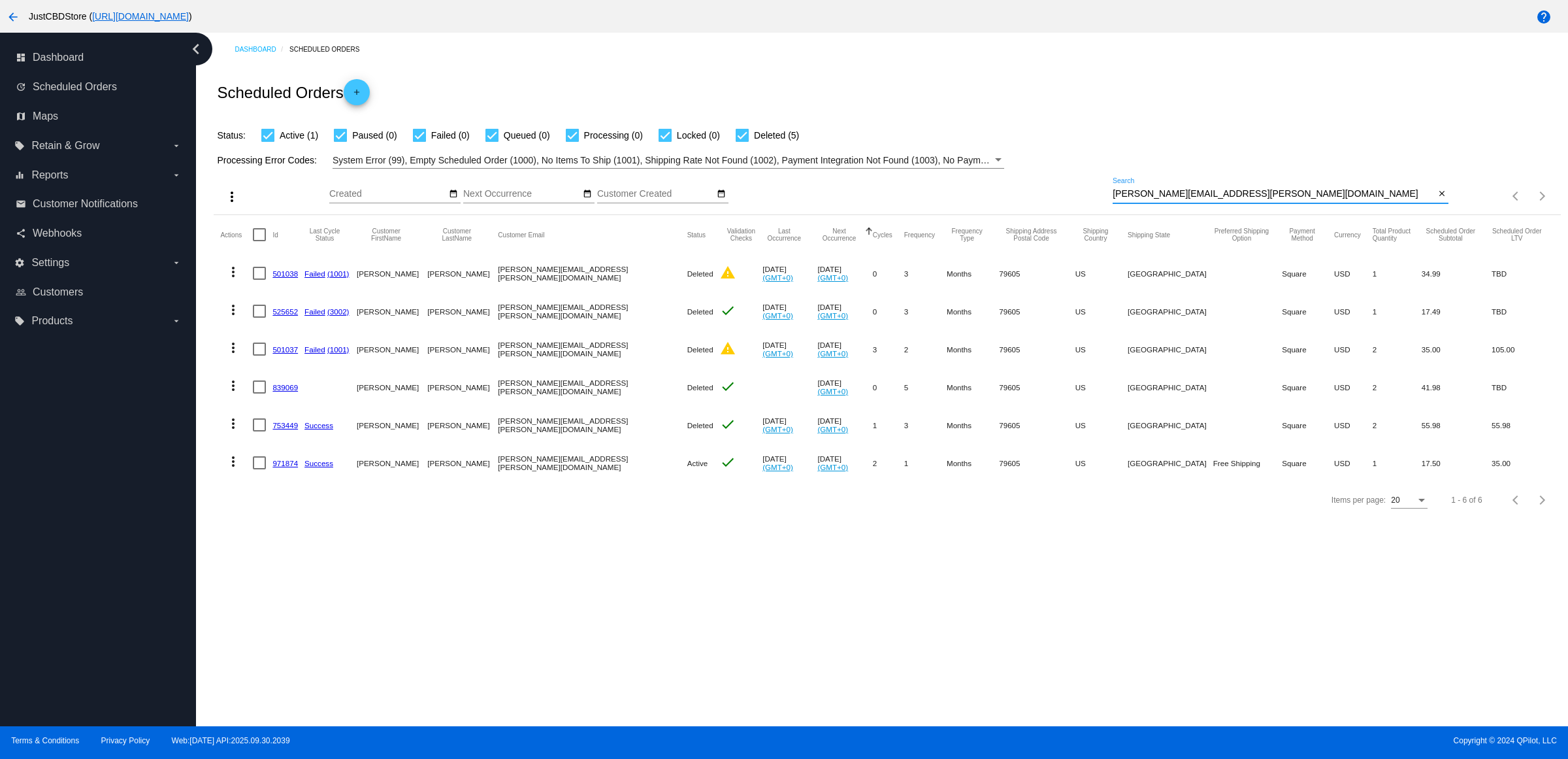
type input "[PERSON_NAME][EMAIL_ADDRESS][PERSON_NAME][DOMAIN_NAME]"
click at [239, 469] on mat-icon "more_vert" at bounding box center [232, 461] width 15 height 16
click at [286, 639] on span "Delete" at bounding box center [277, 644] width 26 height 11
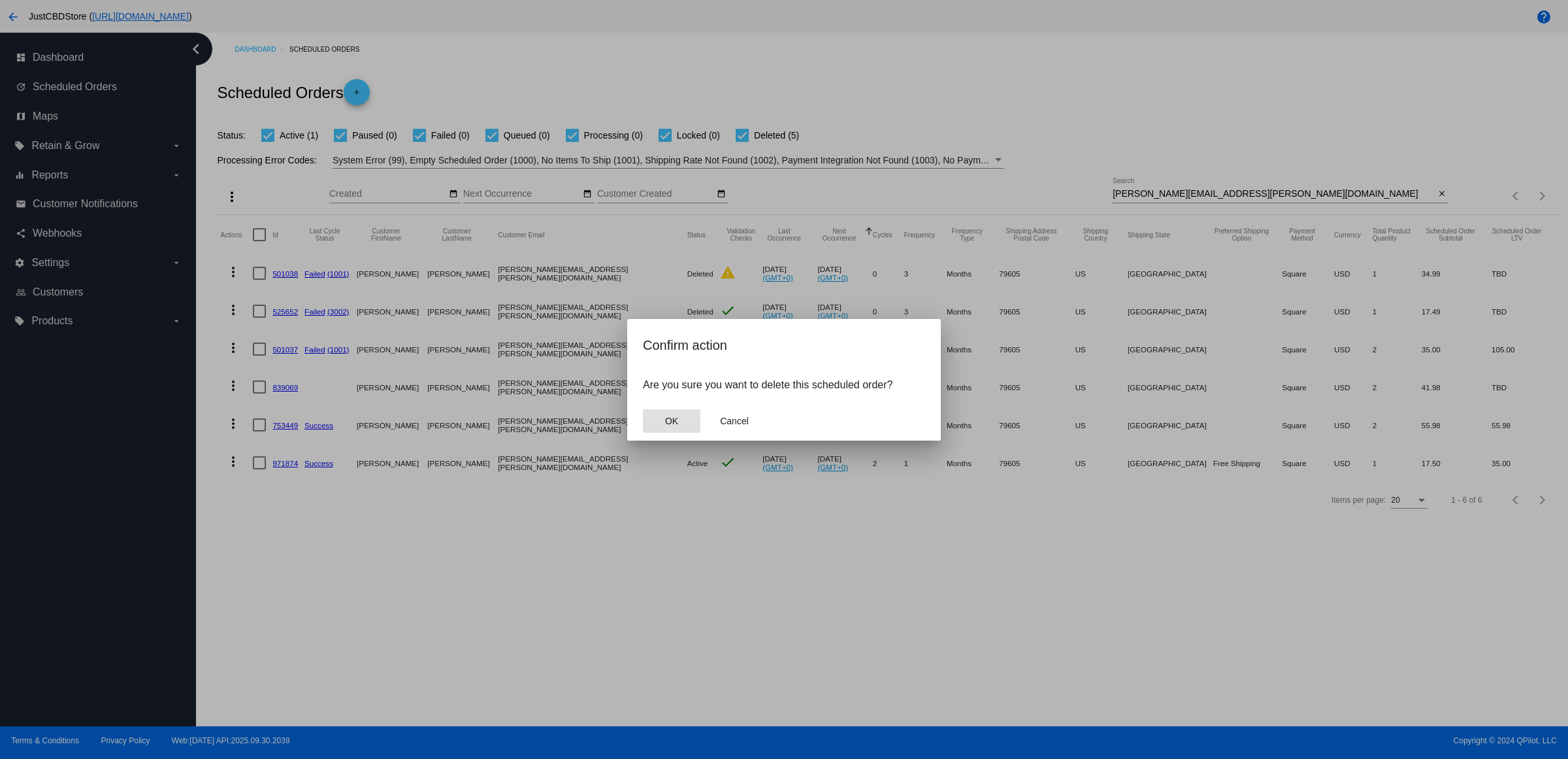
click at [676, 426] on span "OK" at bounding box center [671, 421] width 13 height 11
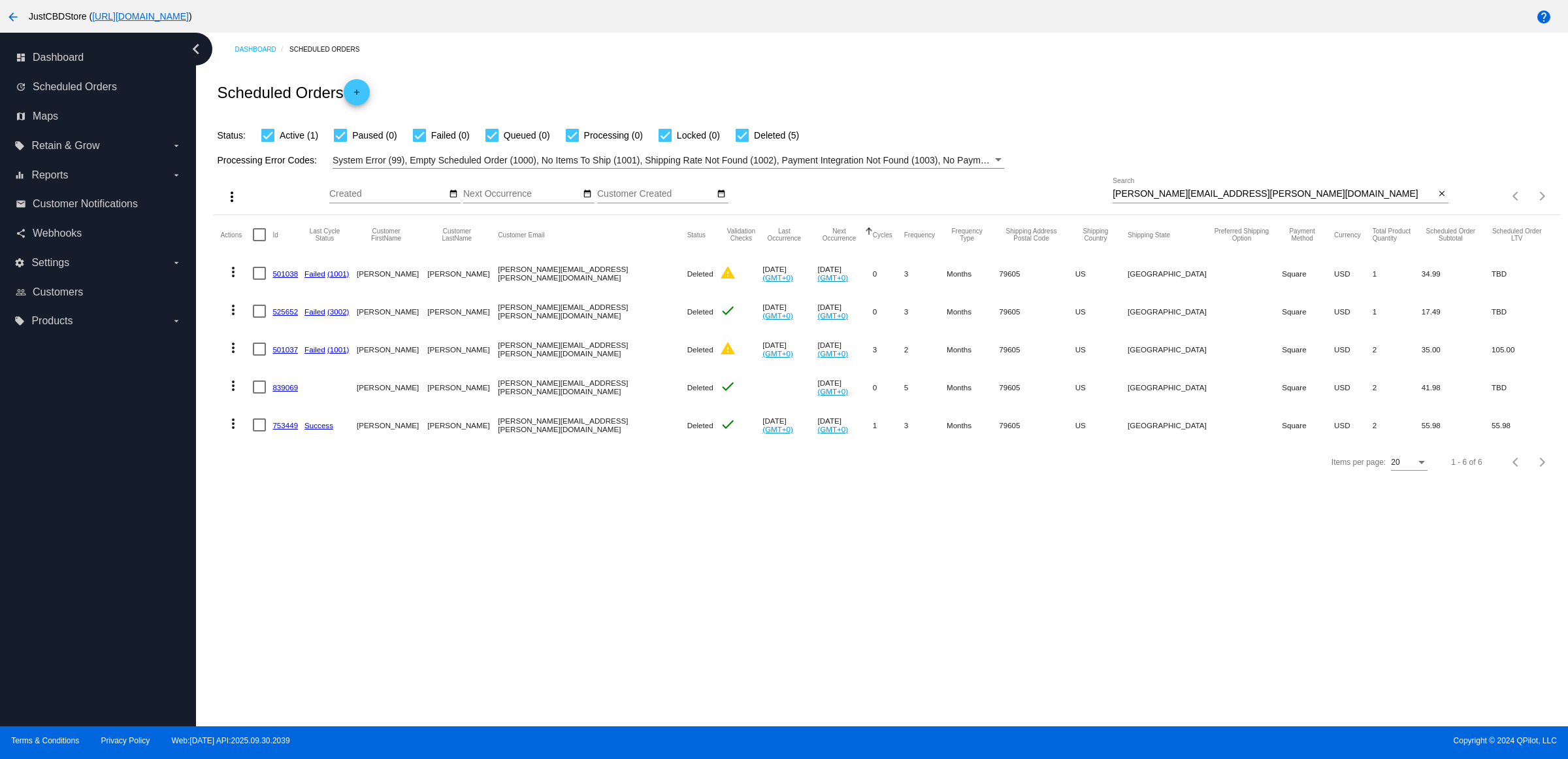
click at [1441, 204] on div "[PERSON_NAME][EMAIL_ADDRESS][PERSON_NAME][DOMAIN_NAME] Search close" at bounding box center [1280, 191] width 336 height 26
click at [1437, 200] on mat-icon "close" at bounding box center [1442, 194] width 9 height 11
click at [1435, 206] on mat-icon "search" at bounding box center [1440, 196] width 15 height 20
click at [1435, 200] on input "Search" at bounding box center [1280, 194] width 336 height 11
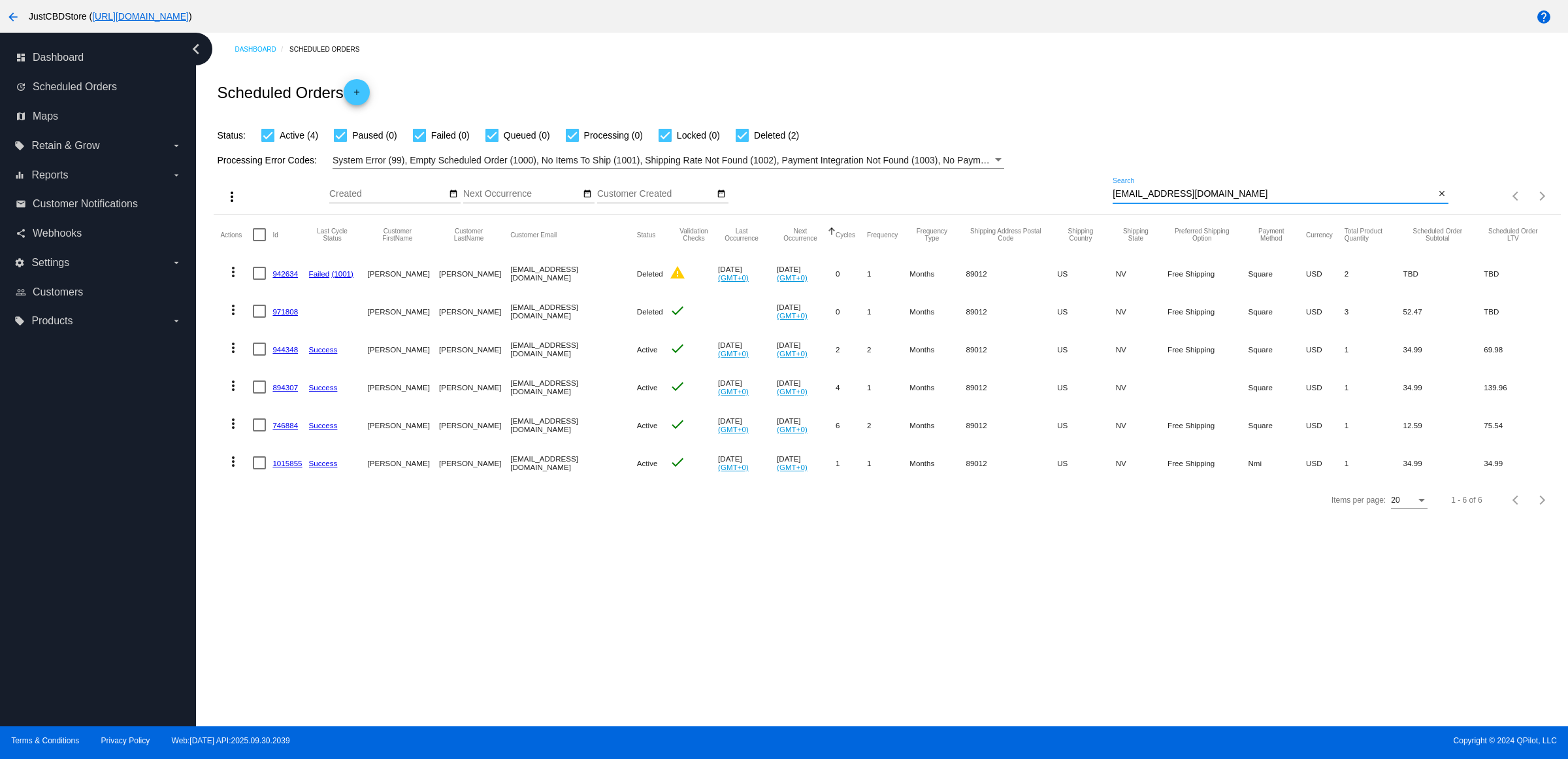
type input "[EMAIL_ADDRESS][DOMAIN_NAME]"
click at [288, 354] on link "944348" at bounding box center [285, 349] width 26 height 9
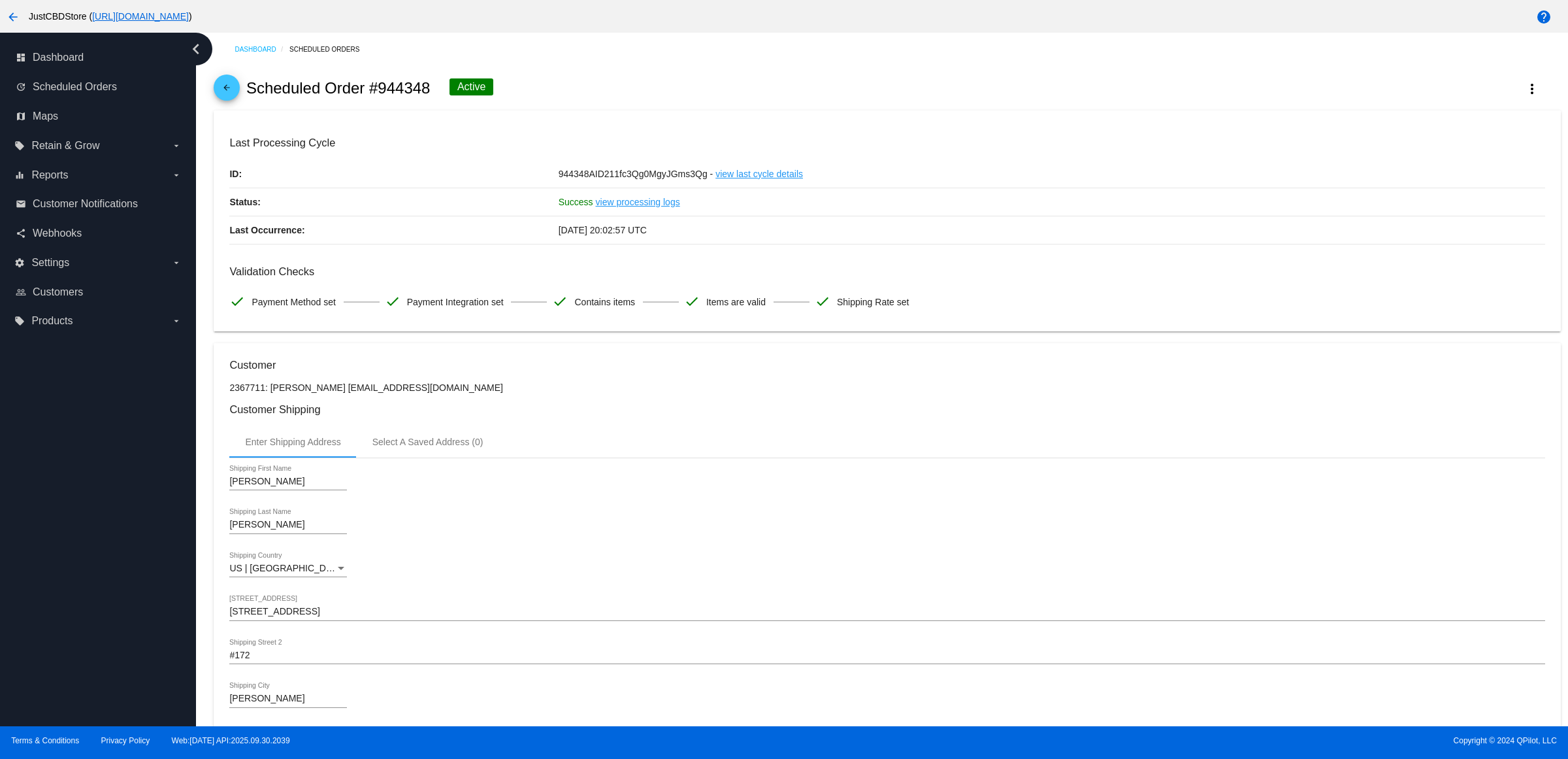
click at [431, 90] on h2 "Scheduled Order #944348" at bounding box center [338, 88] width 184 height 18
copy h2 "944348"
click at [233, 98] on mat-icon "arrow_back" at bounding box center [226, 90] width 15 height 16
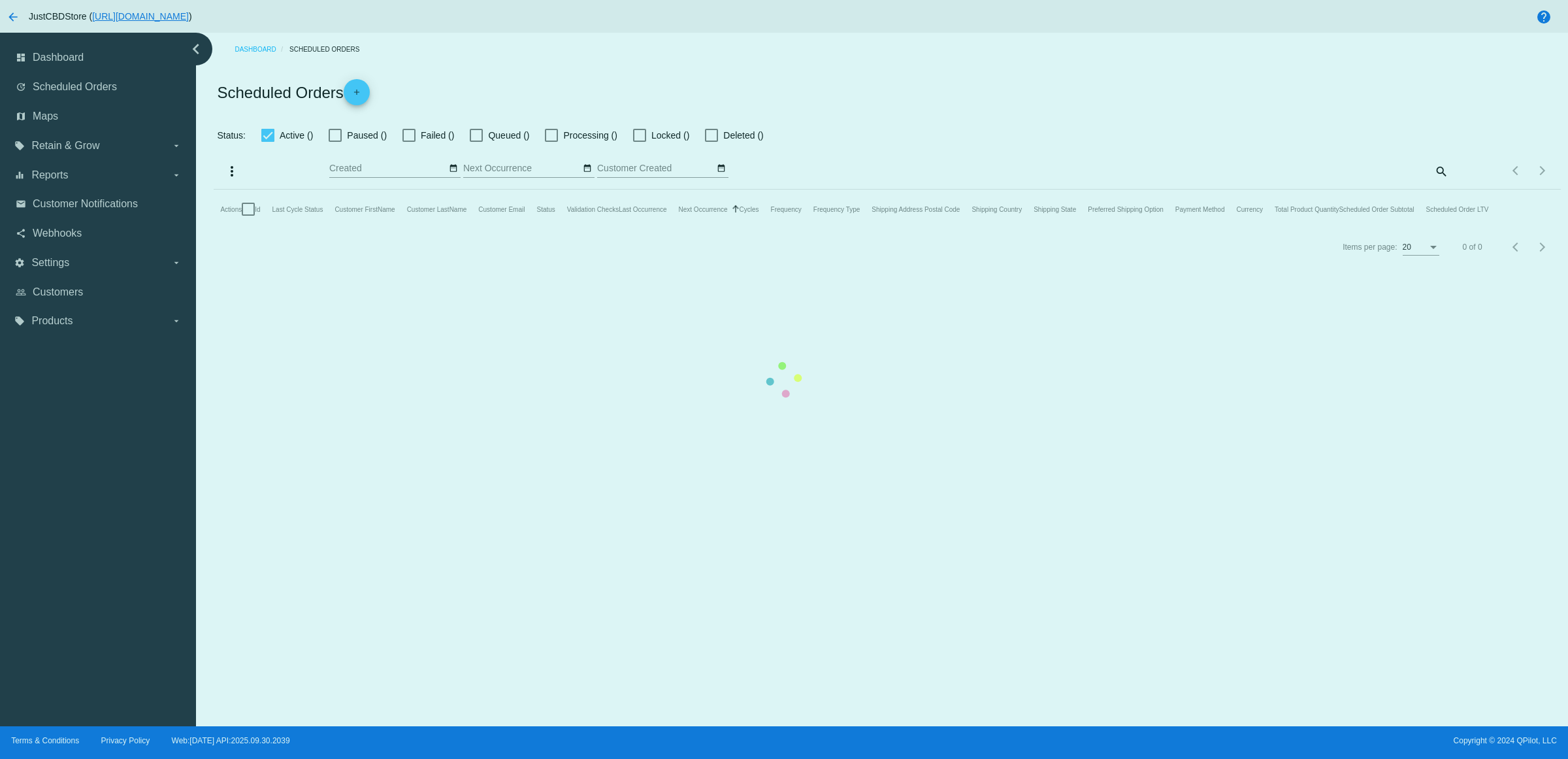
checkbox input "true"
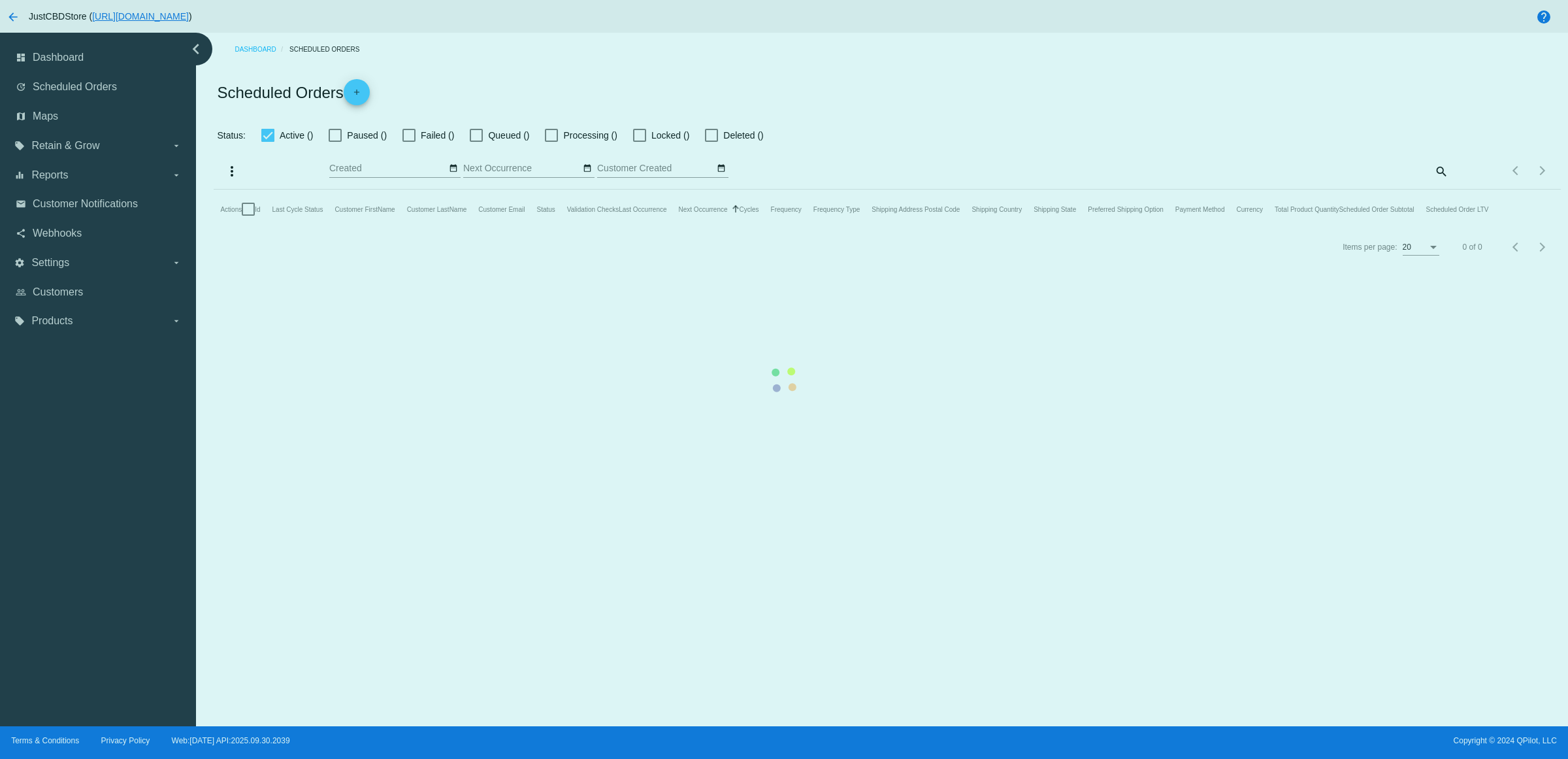
checkbox input "true"
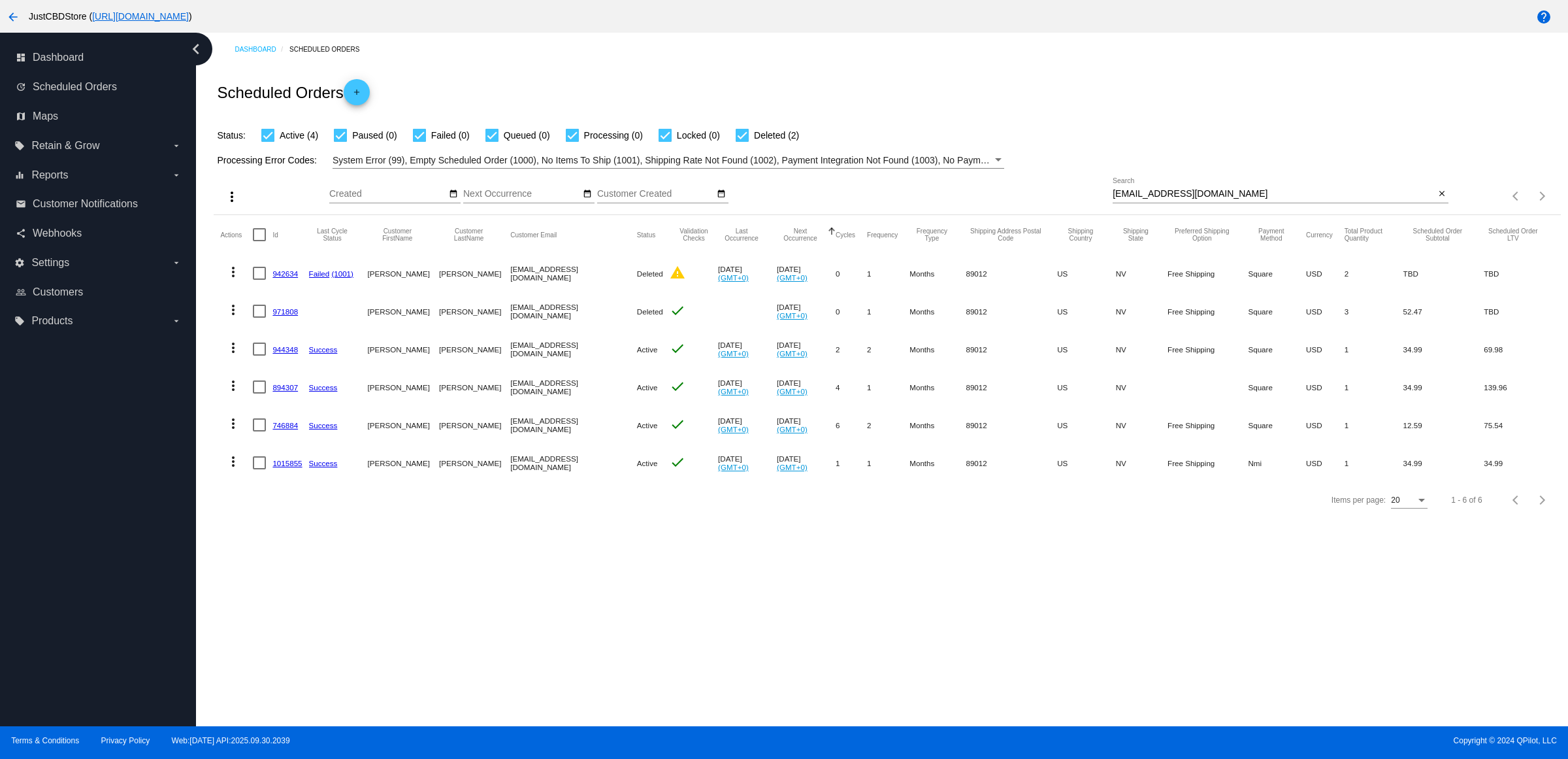
click at [288, 392] on link "894307" at bounding box center [285, 387] width 26 height 9
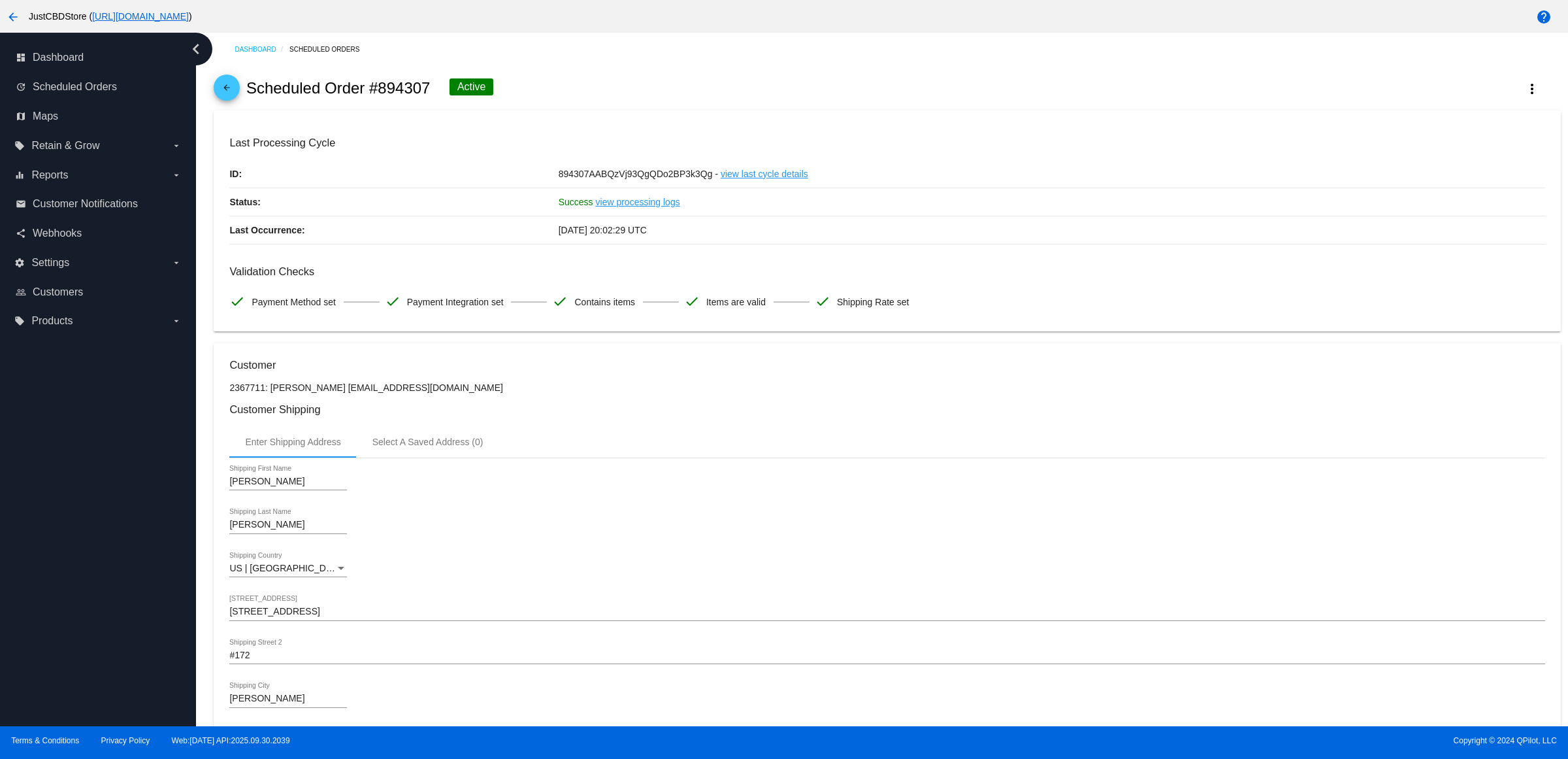
click at [431, 88] on h2 "Scheduled Order #894307" at bounding box center [338, 88] width 184 height 18
copy h2 "894307"
click at [226, 98] on mat-icon "arrow_back" at bounding box center [226, 90] width 15 height 16
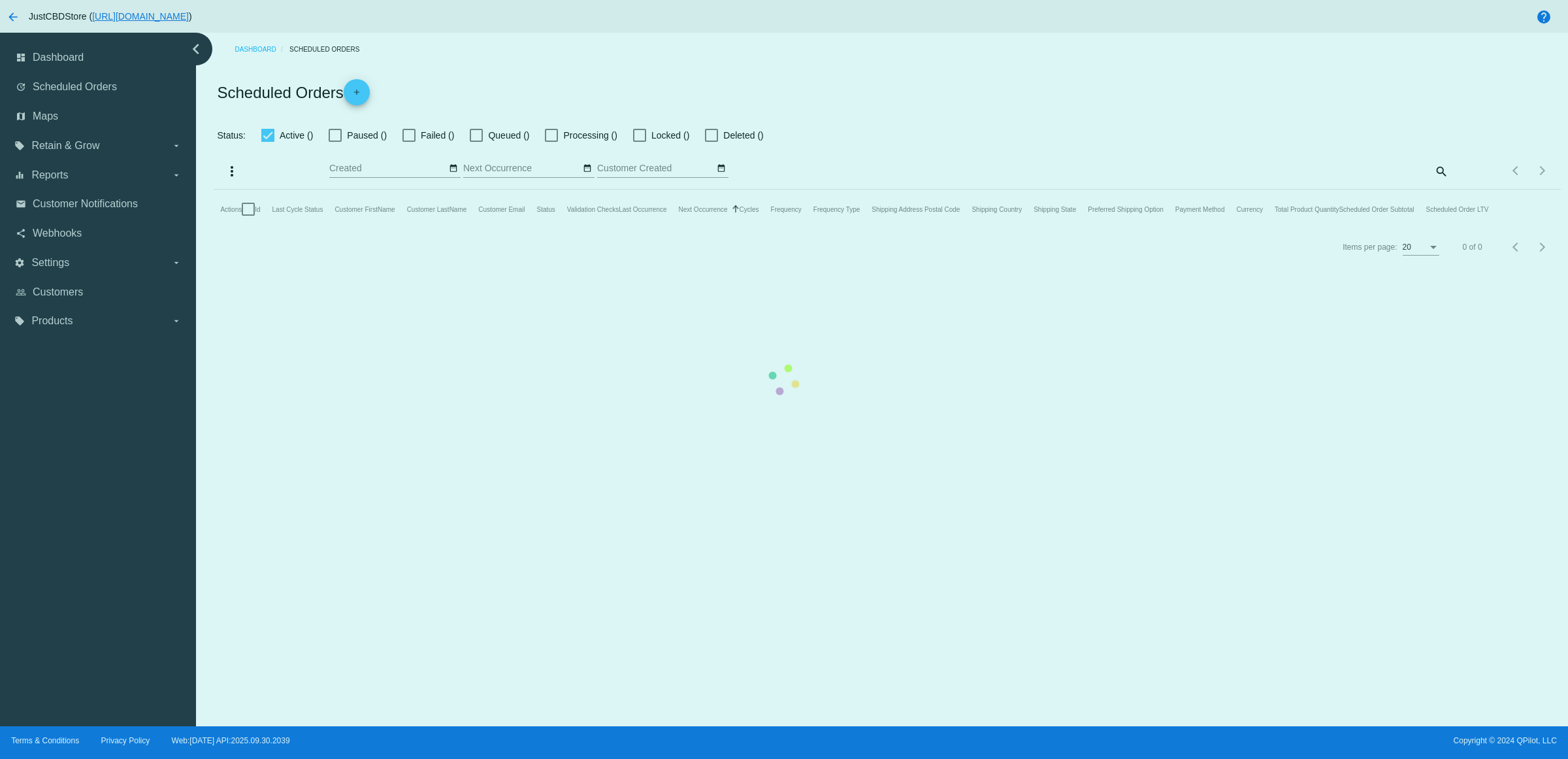
checkbox input "true"
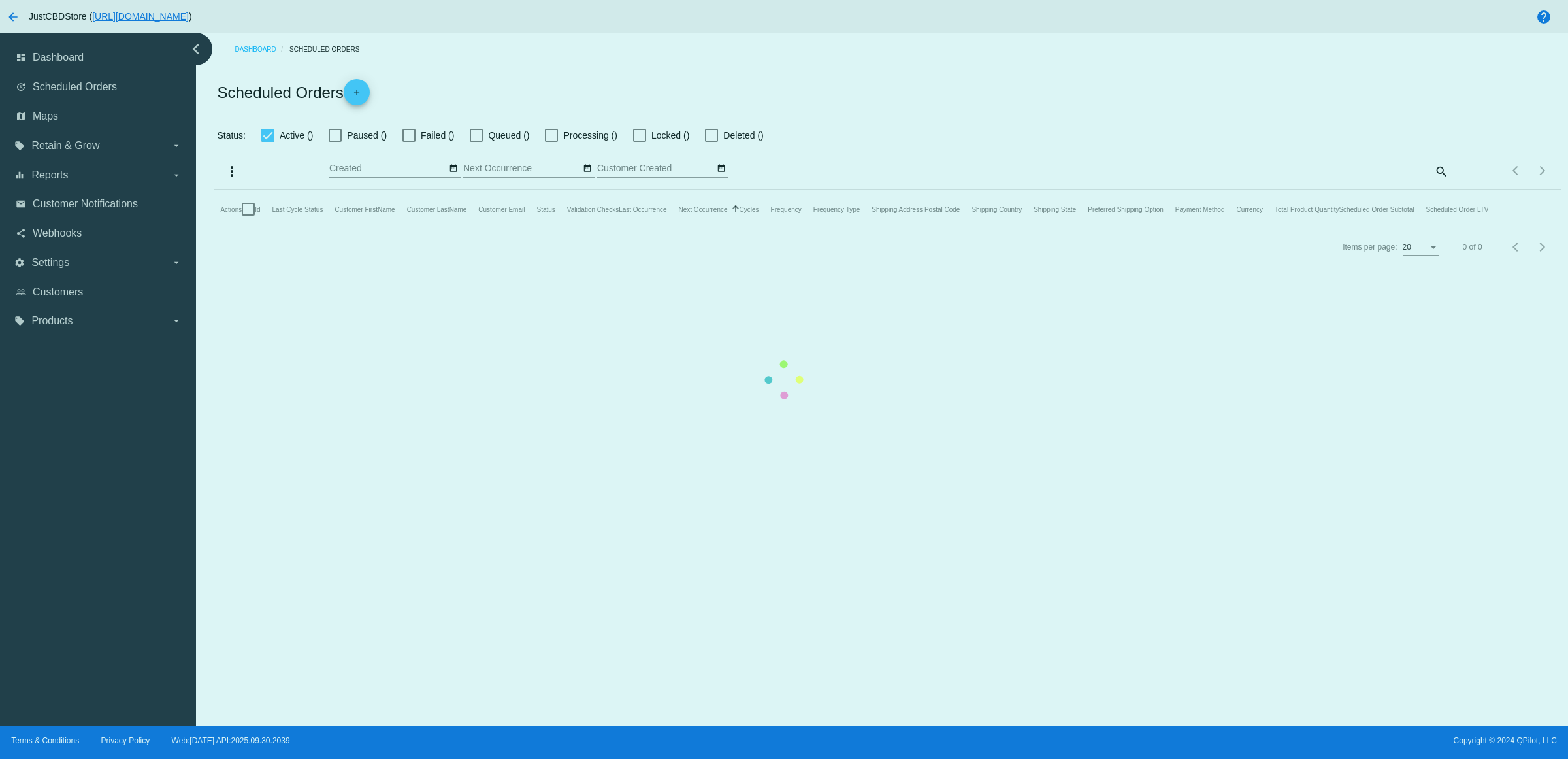
checkbox input "true"
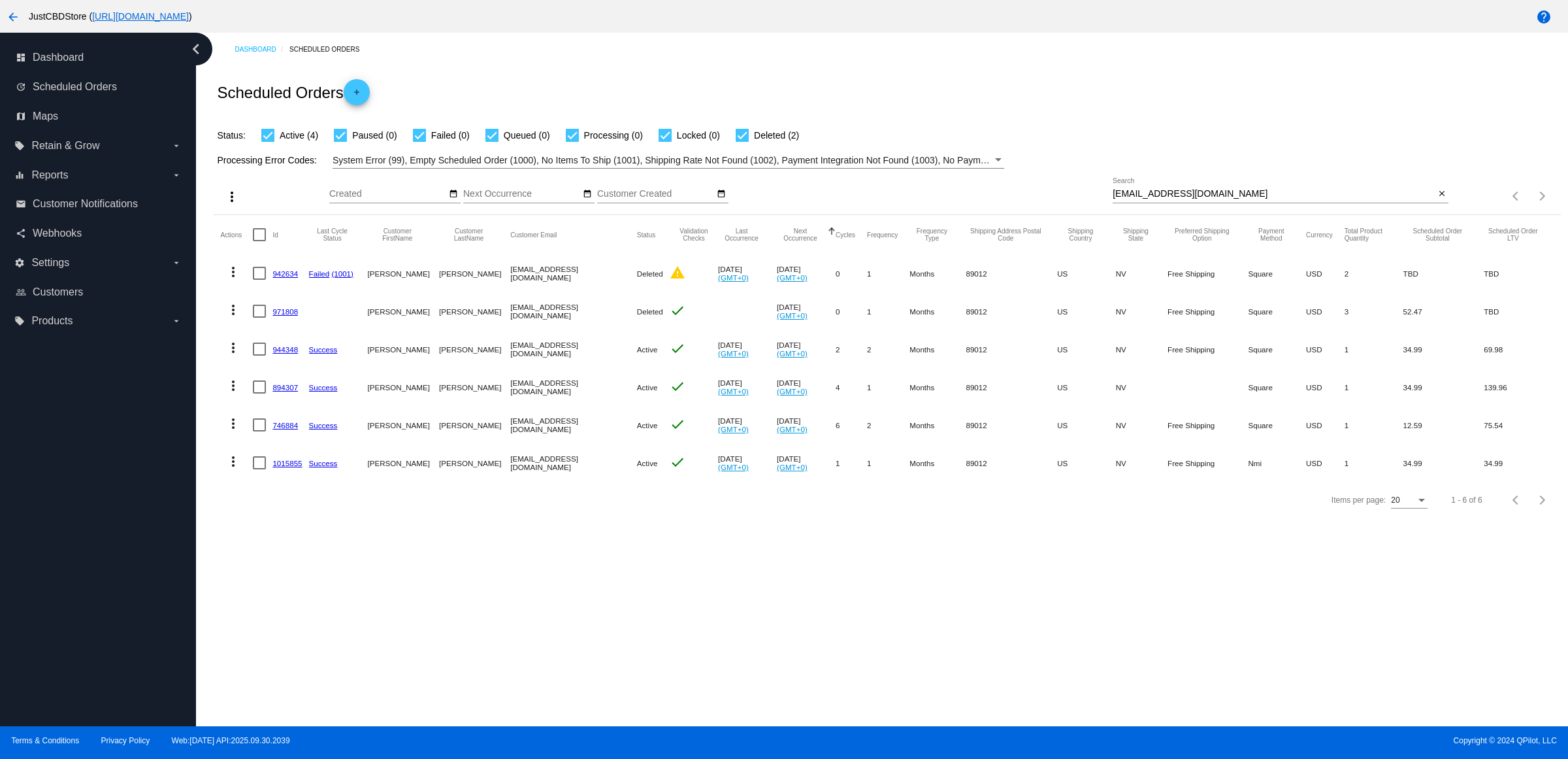
click at [295, 429] on link "746884" at bounding box center [285, 425] width 26 height 9
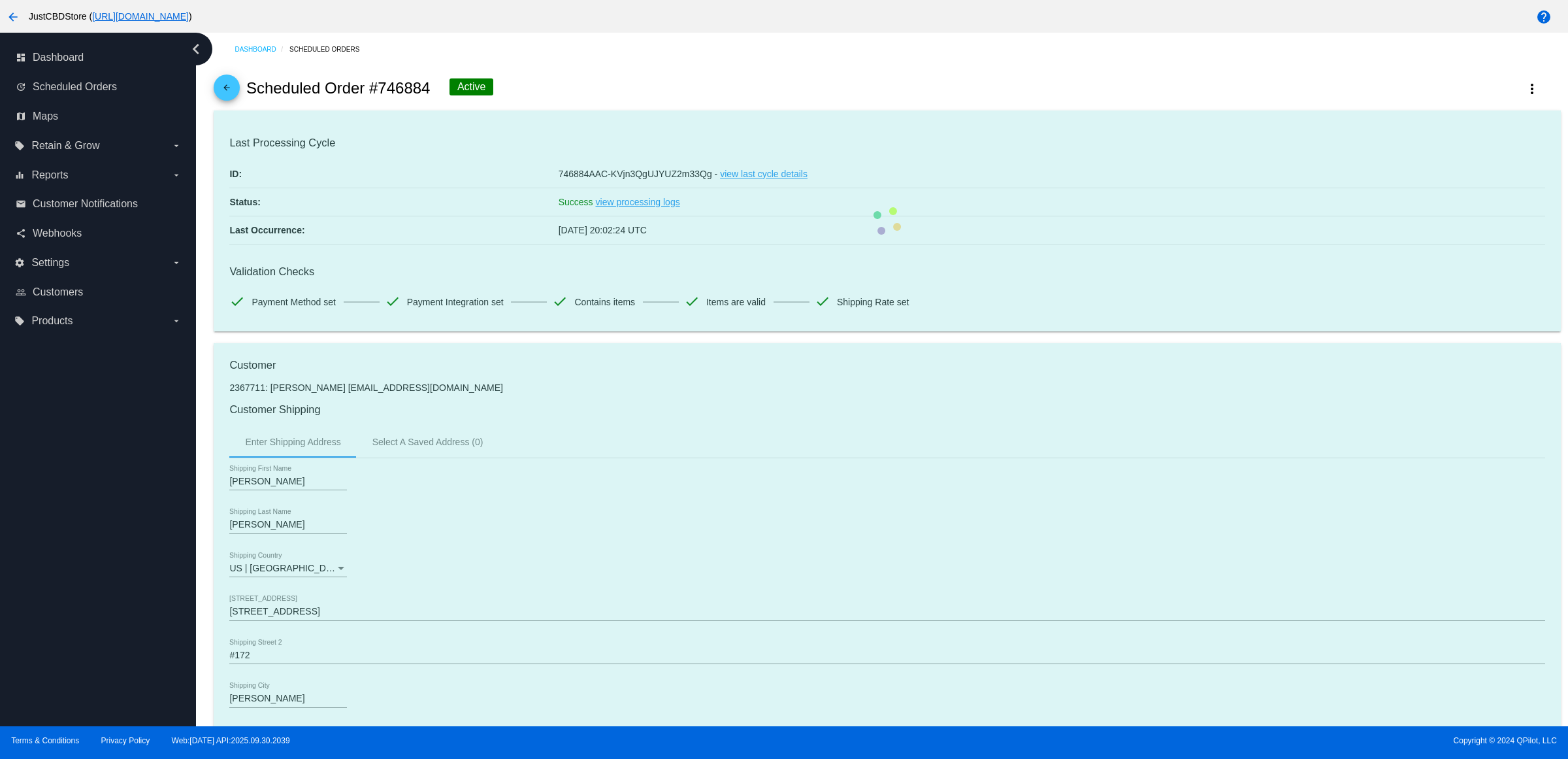
click at [431, 95] on h2 "Scheduled Order #746884" at bounding box center [338, 88] width 184 height 18
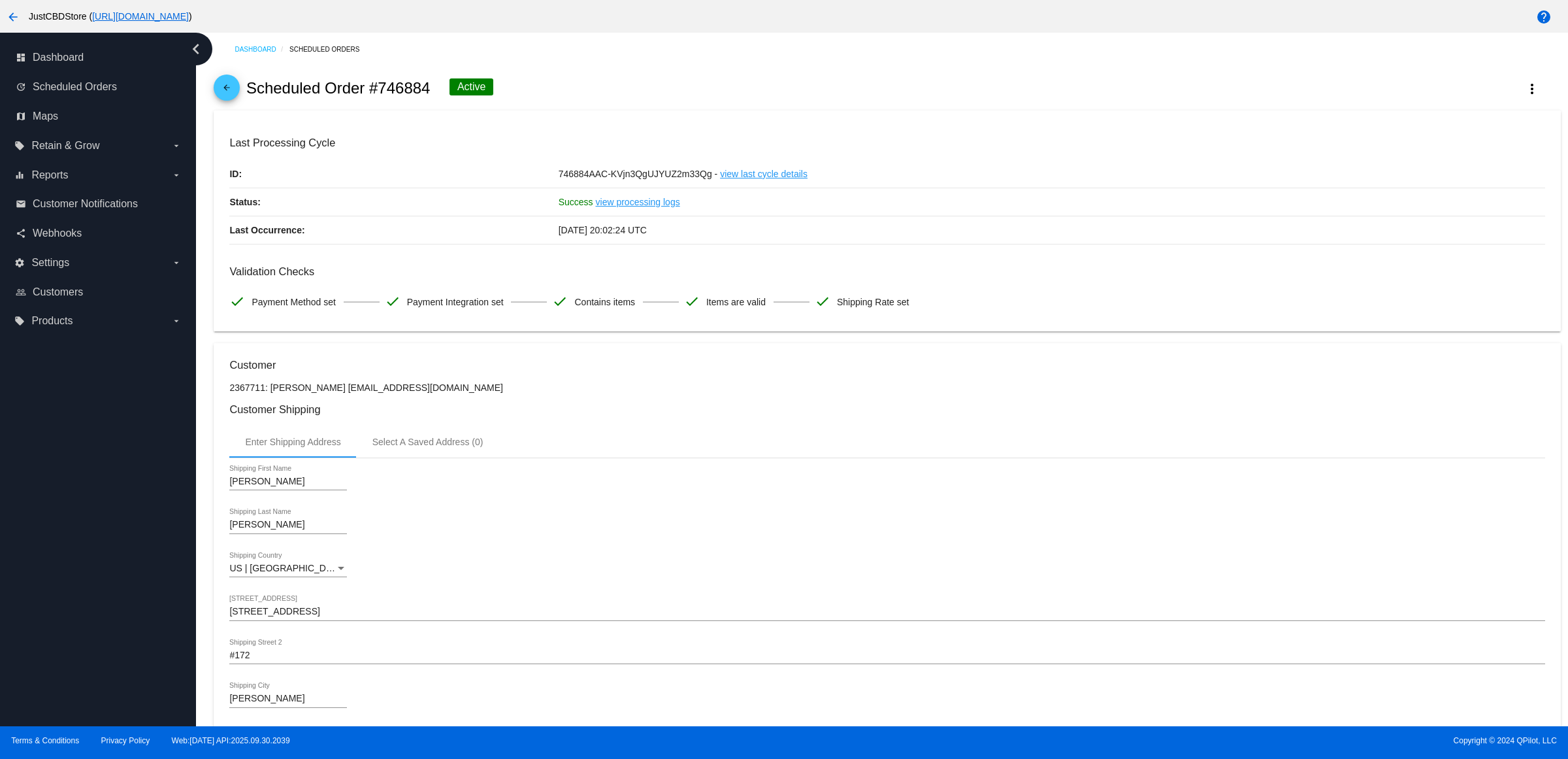
copy h2 "746884"
click at [226, 86] on span "arrow_back" at bounding box center [226, 91] width 15 height 32
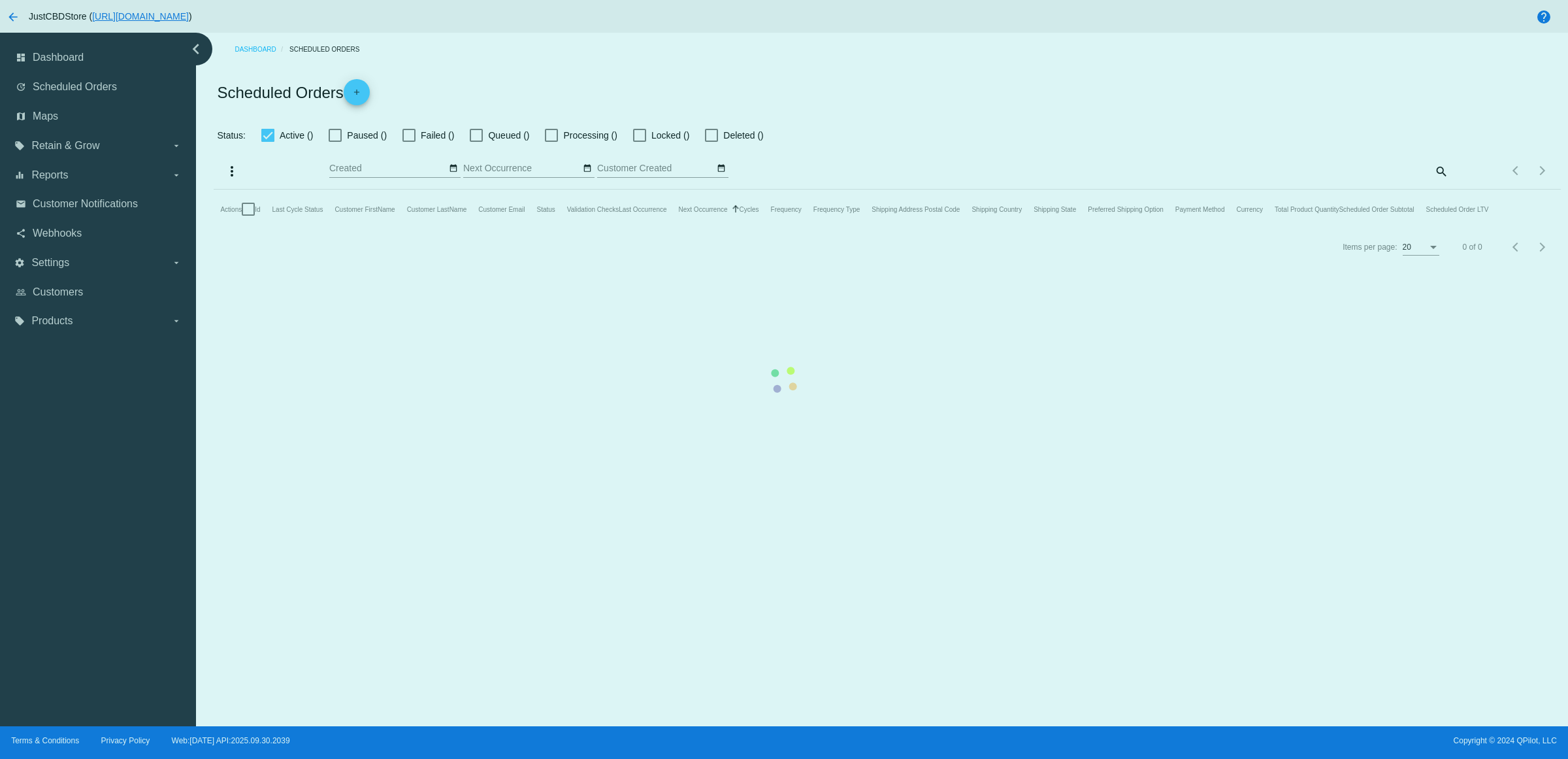
checkbox input "true"
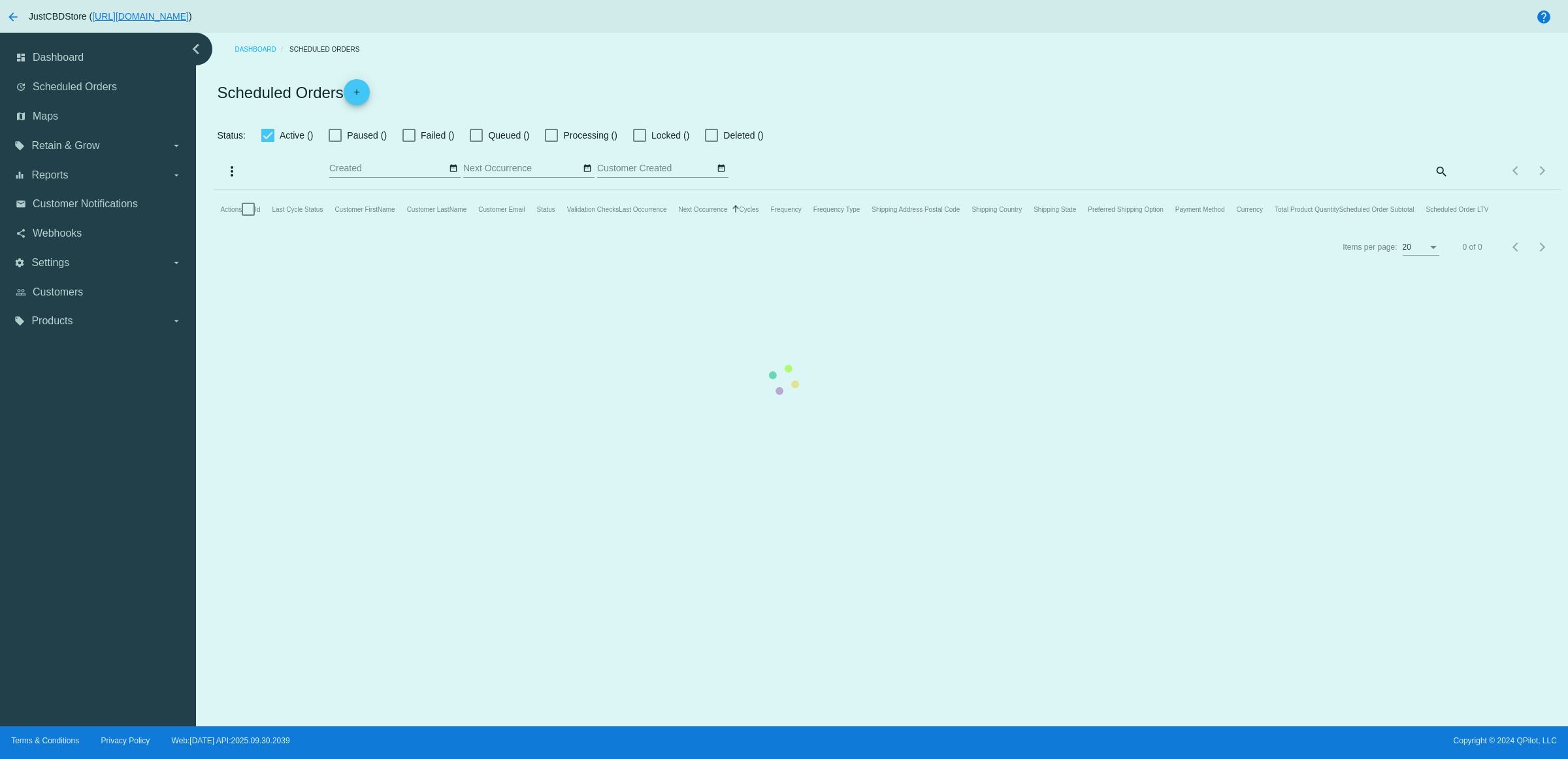
checkbox input "true"
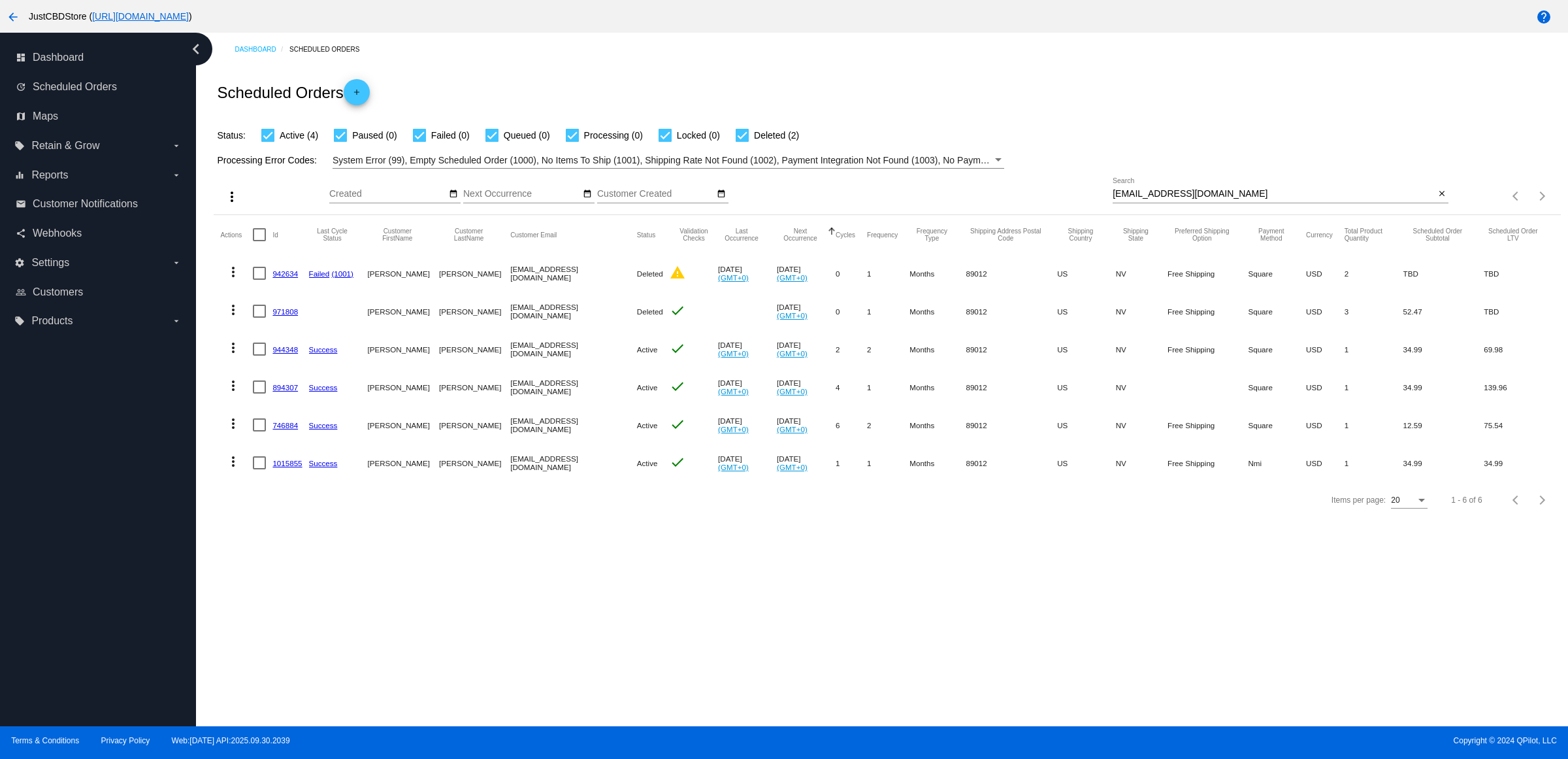
click at [296, 467] on link "1015855" at bounding box center [287, 463] width 30 height 9
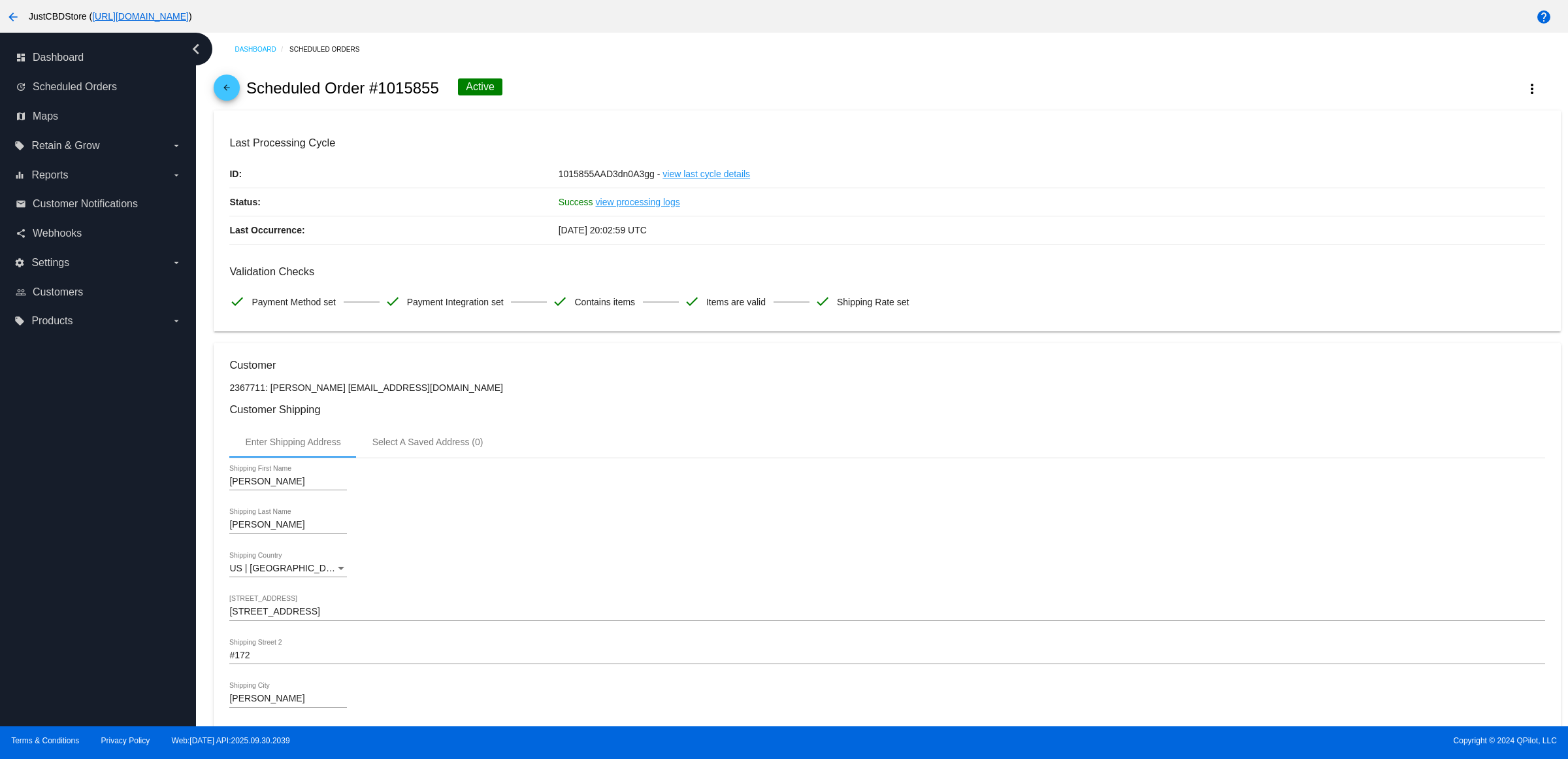
click at [439, 93] on h2 "Scheduled Order #1015855" at bounding box center [343, 88] width 193 height 18
copy h2 "1015855"
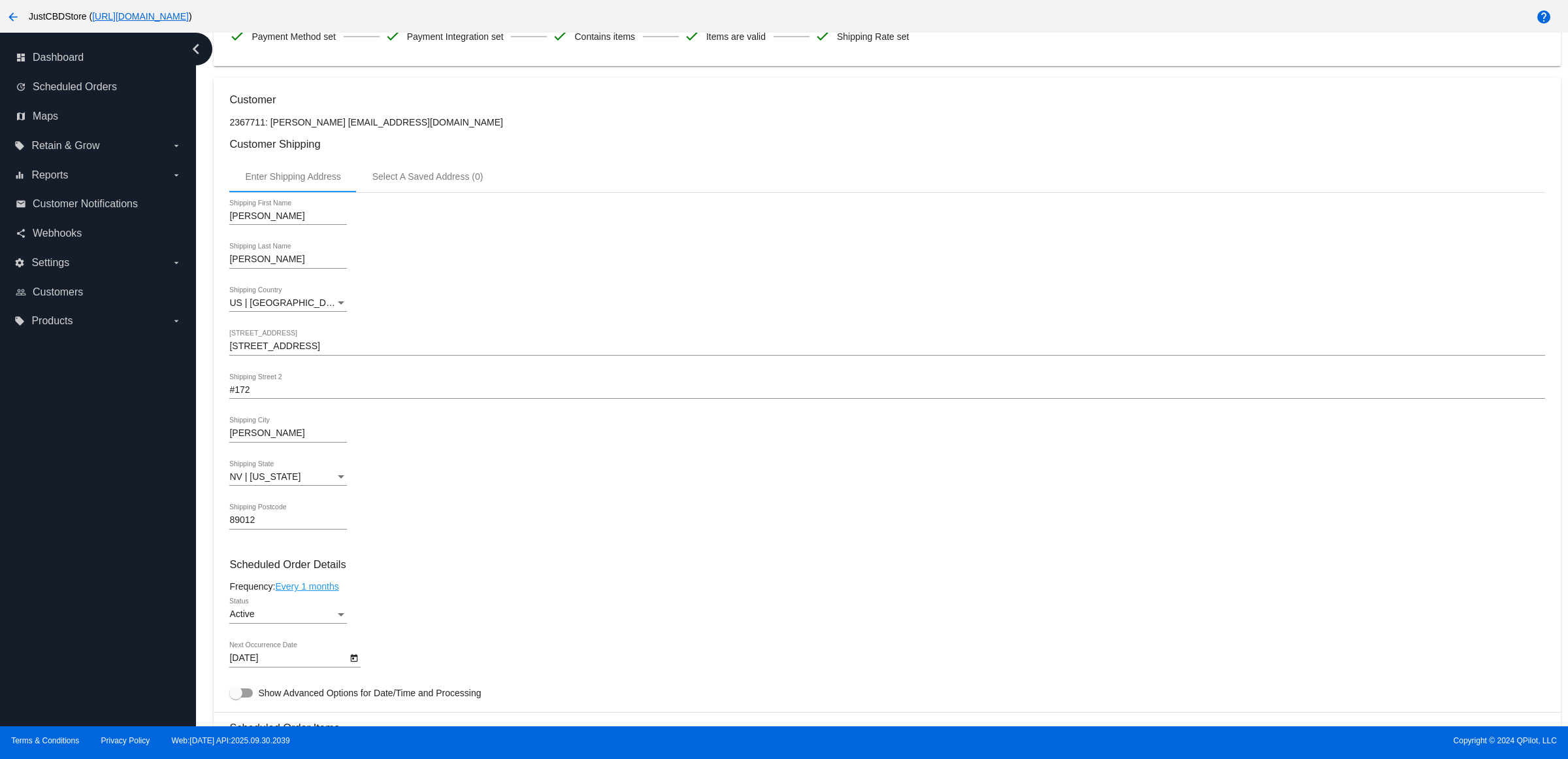
scroll to position [654, 0]
